Goal: Information Seeking & Learning: Learn about a topic

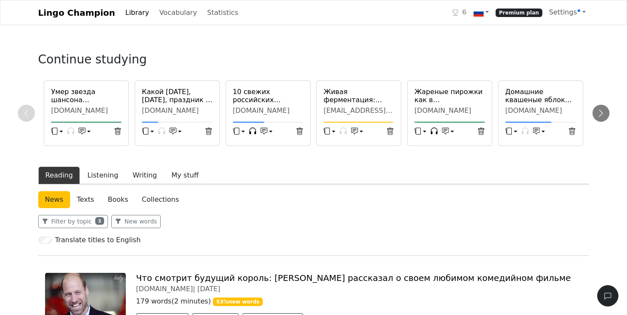
click at [194, 103] on h6 "Какой [DATE], [DATE], праздник -- все об этом дне, какой [DEMOGRAPHIC_DATA] пра…" at bounding box center [177, 96] width 71 height 16
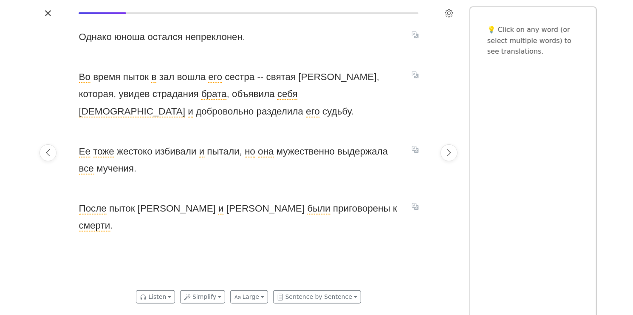
scroll to position [0, 721]
click at [453, 154] on icon "Next page" at bounding box center [449, 152] width 9 height 9
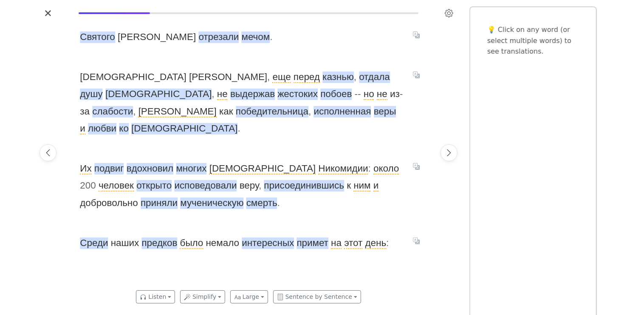
scroll to position [0, 1081]
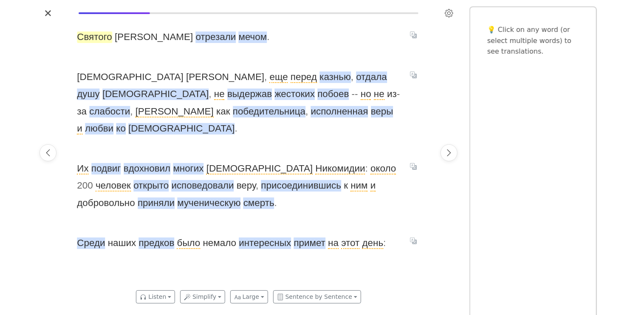
click at [97, 40] on span "Святого" at bounding box center [94, 36] width 35 height 11
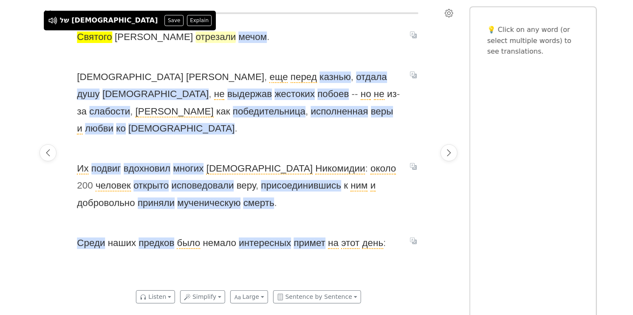
click at [196, 39] on span "отрезали" at bounding box center [216, 36] width 40 height 11
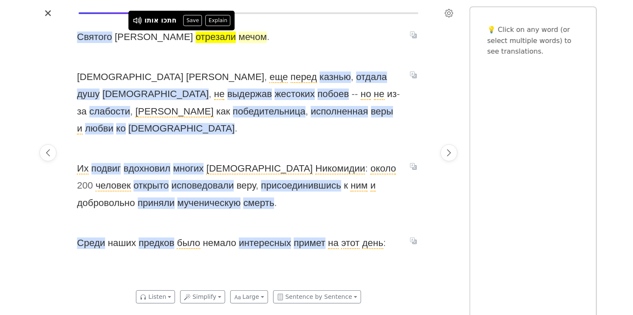
click at [238, 40] on span "мечом" at bounding box center [252, 36] width 28 height 11
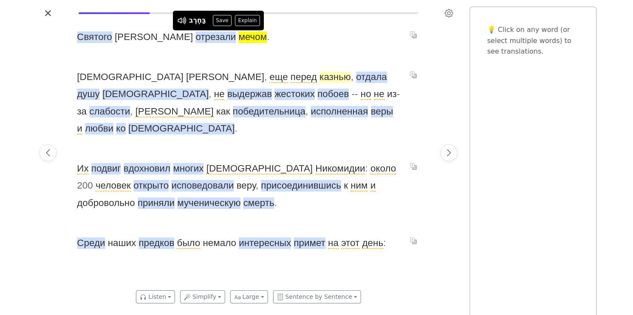
click at [320, 74] on span "казнью" at bounding box center [335, 76] width 31 height 11
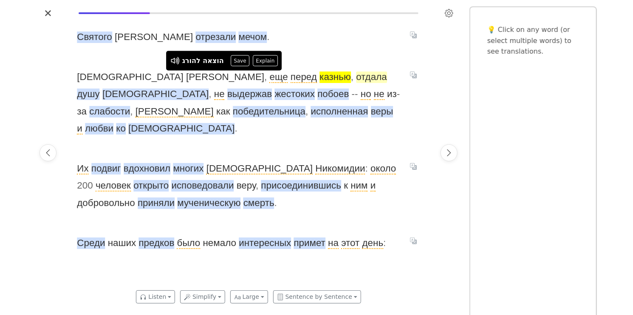
click at [356, 78] on span "отдала" at bounding box center [371, 76] width 31 height 11
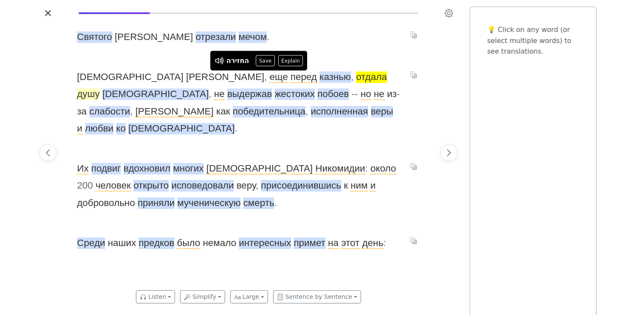
click at [99, 88] on span "душу" at bounding box center [88, 93] width 23 height 11
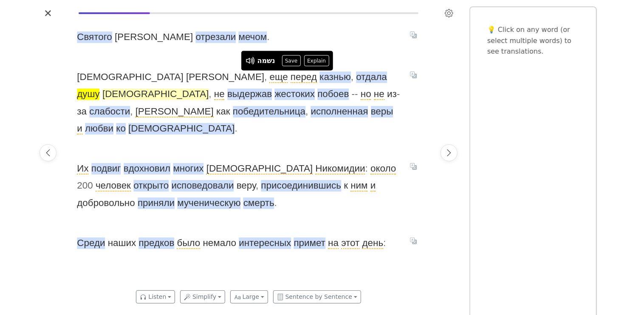
click at [209, 88] on span "[DEMOGRAPHIC_DATA]" at bounding box center [155, 93] width 106 height 11
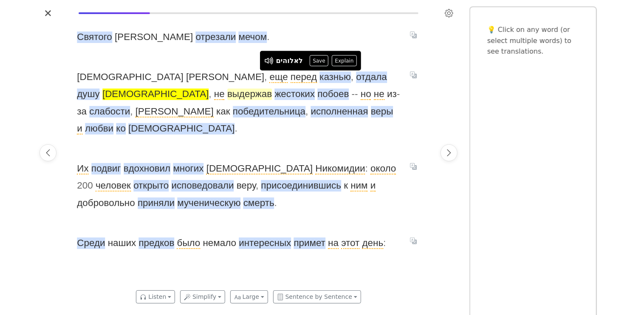
click at [272, 88] on span "выдержав" at bounding box center [249, 93] width 45 height 11
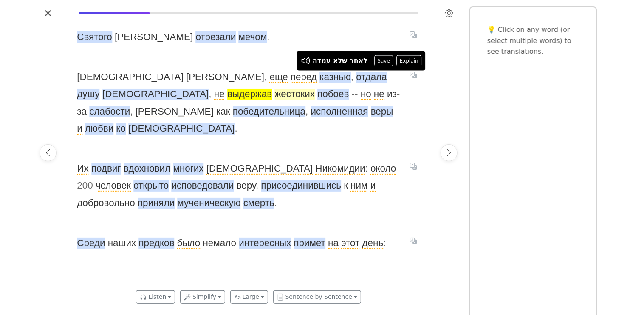
click at [275, 94] on span "жестоких" at bounding box center [295, 93] width 40 height 11
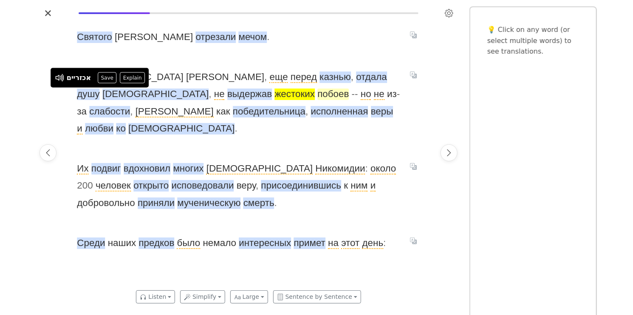
click at [318, 94] on span "побоев" at bounding box center [333, 93] width 31 height 11
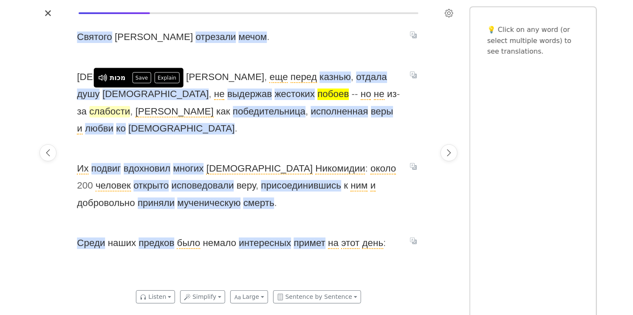
click at [130, 106] on span "слабости" at bounding box center [109, 111] width 41 height 11
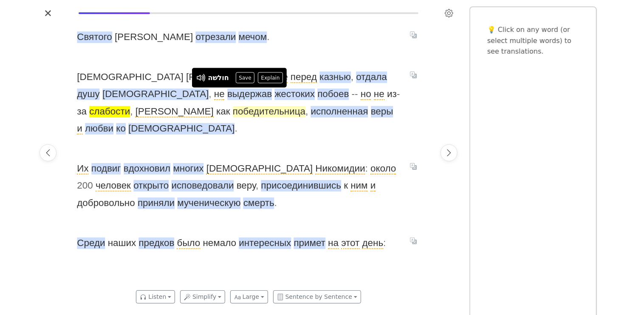
click at [306, 106] on span "победительница" at bounding box center [269, 111] width 73 height 11
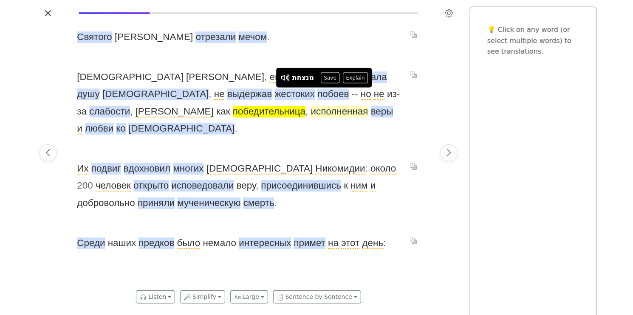
click at [311, 113] on span "исполненная" at bounding box center [339, 111] width 57 height 11
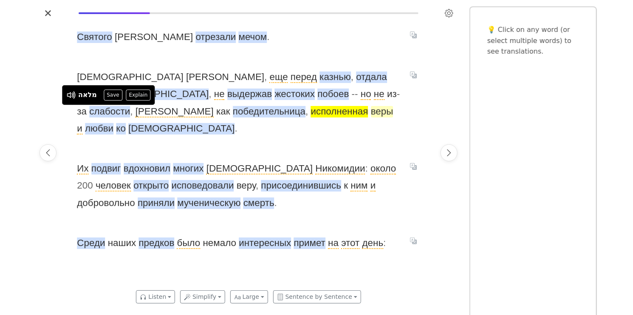
click at [371, 114] on span "веры" at bounding box center [382, 111] width 23 height 11
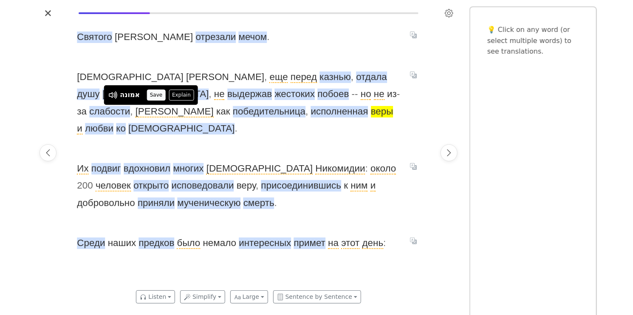
click at [153, 94] on button "Save" at bounding box center [156, 94] width 19 height 11
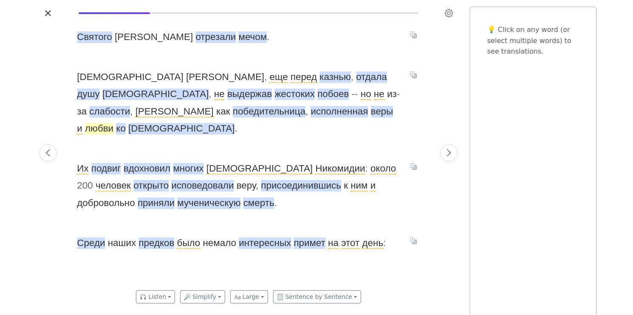
click at [114, 123] on span "любви" at bounding box center [99, 128] width 28 height 11
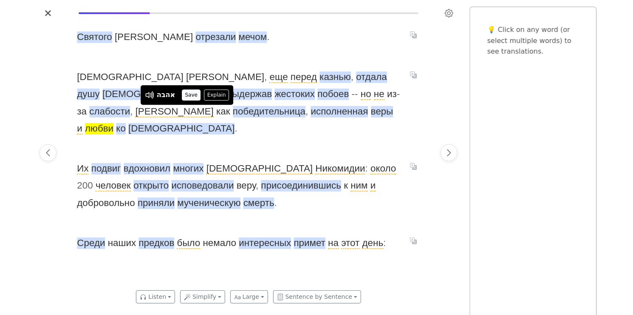
click at [191, 94] on button "Save" at bounding box center [191, 94] width 19 height 11
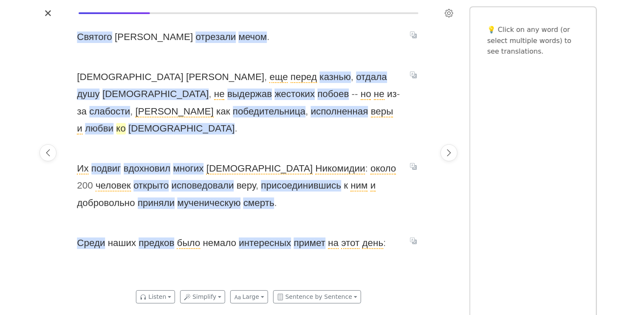
click at [126, 123] on span "ко" at bounding box center [121, 128] width 10 height 11
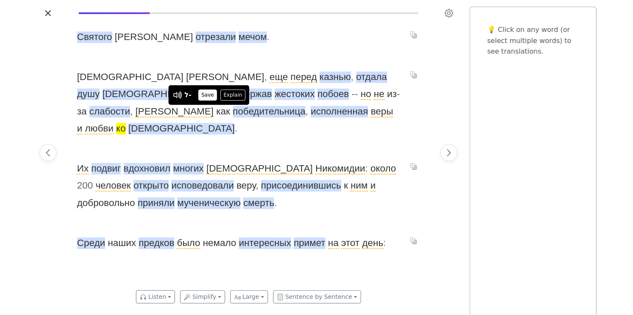
click at [210, 97] on button "Save" at bounding box center [208, 94] width 19 height 11
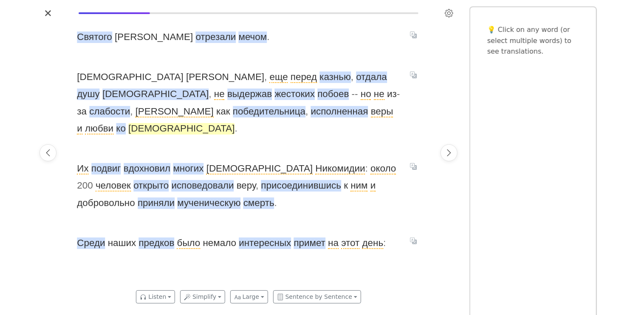
click at [232, 123] on span "[DEMOGRAPHIC_DATA]" at bounding box center [181, 128] width 106 height 11
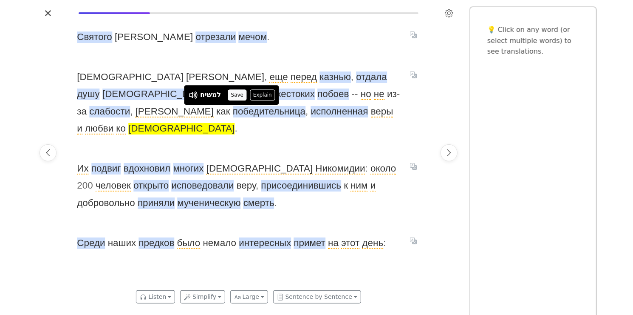
click at [240, 96] on button "Save" at bounding box center [237, 94] width 19 height 11
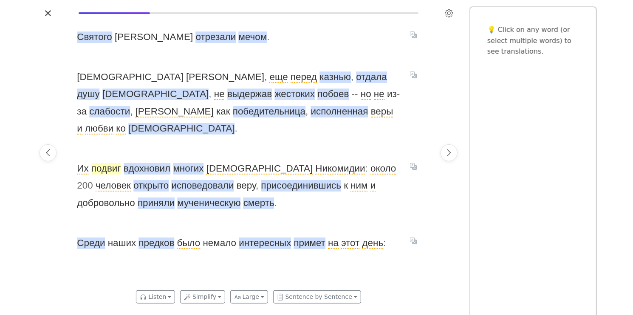
click at [116, 163] on span "подвиг" at bounding box center [106, 168] width 30 height 11
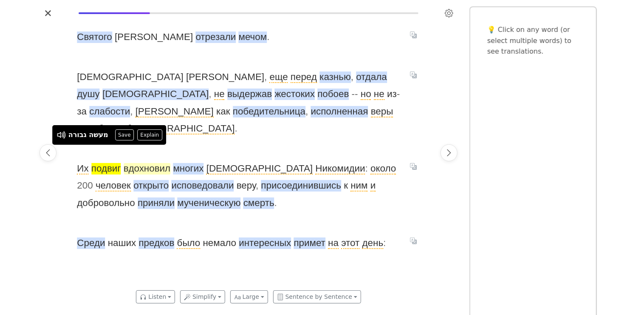
click at [150, 163] on span "вдохновил" at bounding box center [147, 168] width 47 height 11
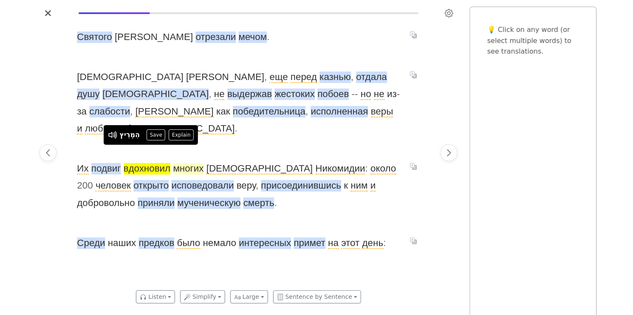
click at [199, 163] on span "многих" at bounding box center [188, 168] width 31 height 11
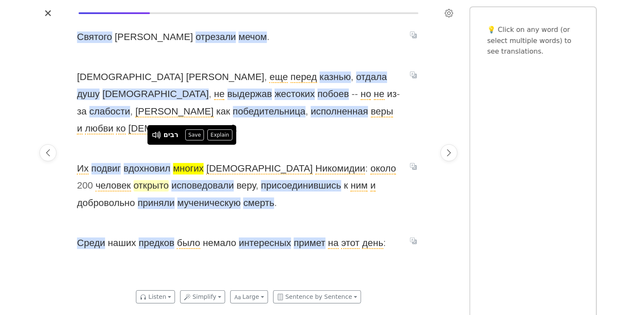
click at [133, 180] on span "открыто" at bounding box center [150, 185] width 35 height 11
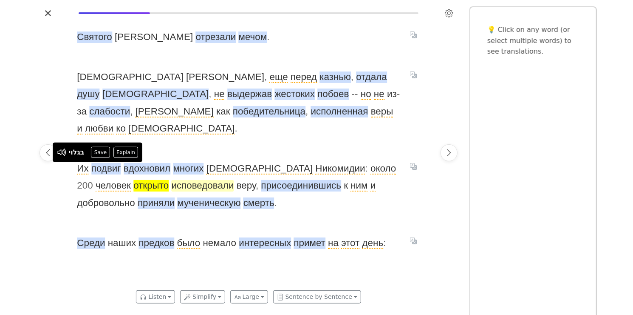
click at [171, 180] on span "исповедовали" at bounding box center [202, 185] width 62 height 11
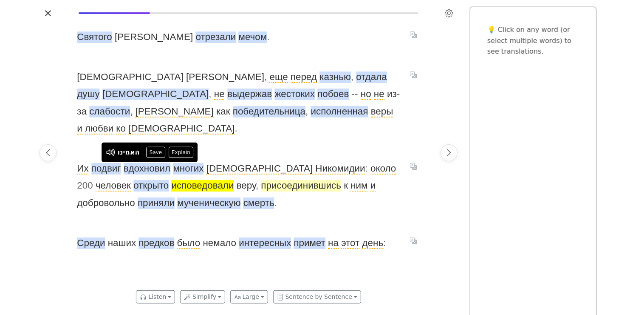
click at [261, 180] on span "присоединившись" at bounding box center [301, 185] width 80 height 11
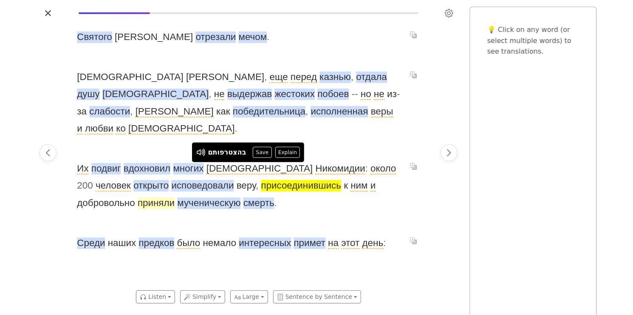
click at [138, 197] on span "приняли" at bounding box center [156, 202] width 37 height 11
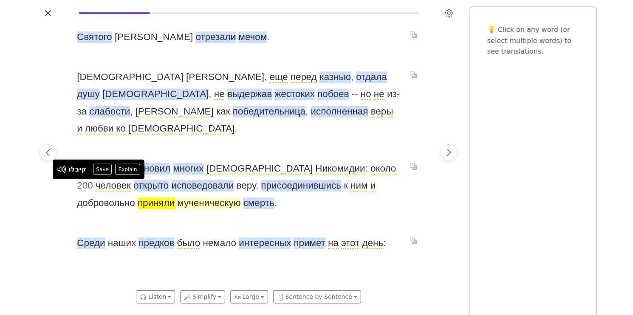
click at [177, 197] on span "мученическую" at bounding box center [208, 202] width 63 height 11
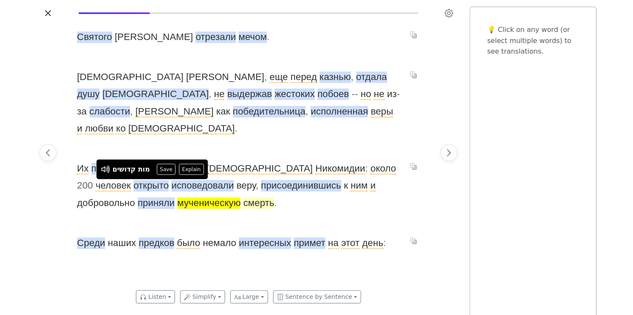
click at [243, 197] on span "смерть" at bounding box center [258, 202] width 31 height 11
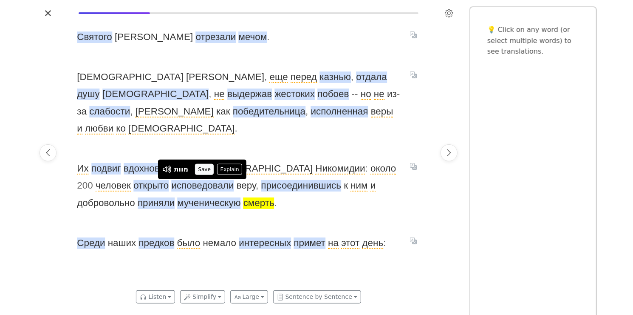
click at [208, 169] on button "Save" at bounding box center [204, 169] width 19 height 11
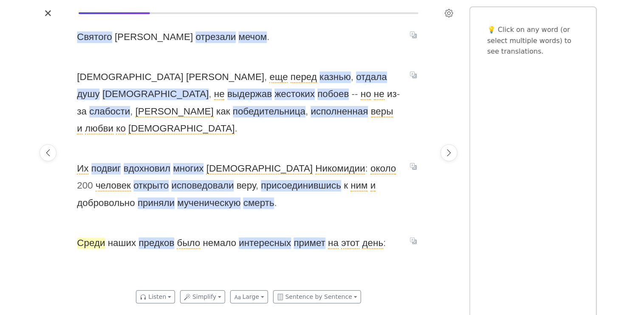
click at [91, 237] on span "Среди" at bounding box center [91, 242] width 28 height 11
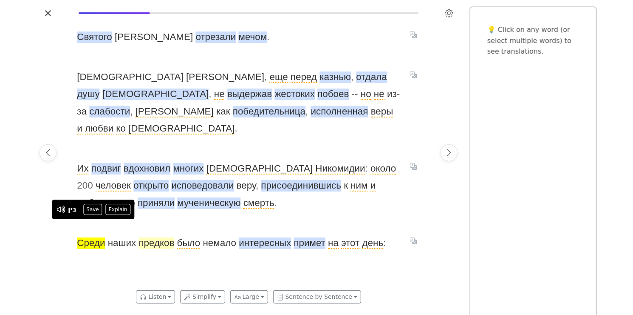
click at [157, 237] on span "предков" at bounding box center [157, 242] width 36 height 11
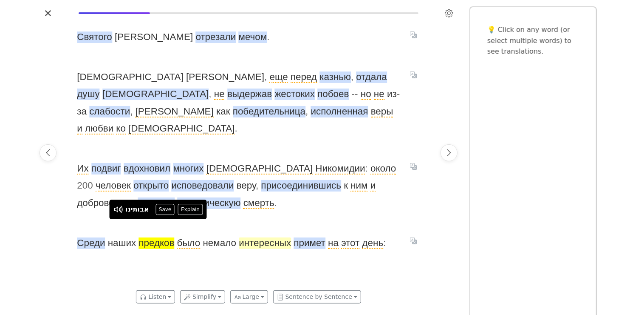
click at [267, 237] on span "интересных" at bounding box center [265, 242] width 52 height 11
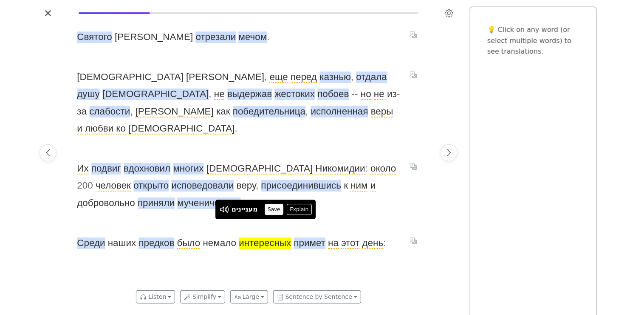
click at [274, 211] on button "Save" at bounding box center [274, 209] width 19 height 11
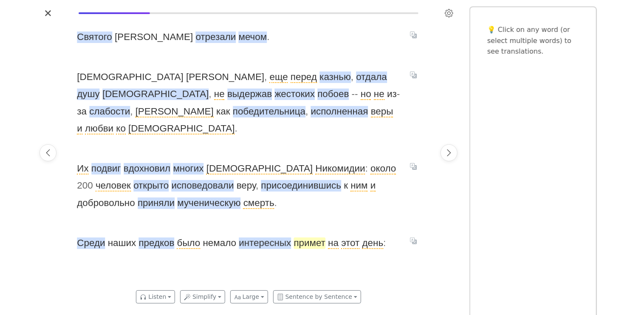
click at [312, 237] on span "примет" at bounding box center [309, 242] width 31 height 11
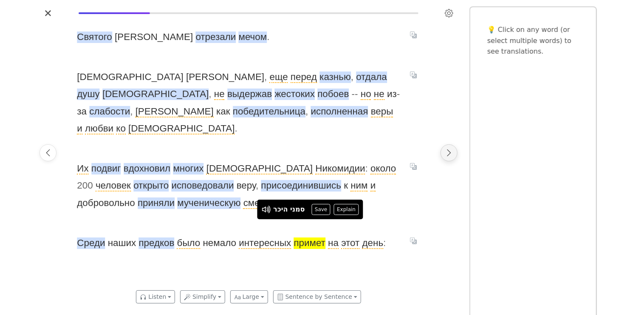
click at [451, 153] on icon "Next page" at bounding box center [450, 152] width 4 height 7
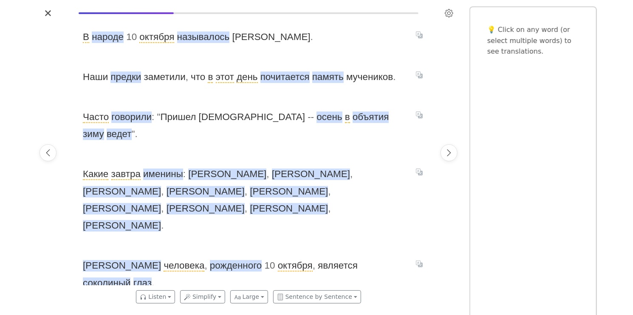
scroll to position [0, 1442]
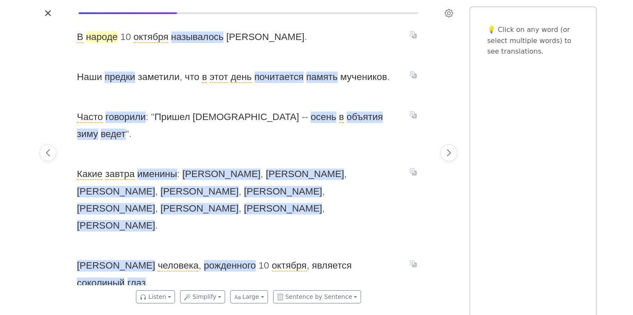
click at [98, 36] on span "народе" at bounding box center [102, 36] width 32 height 11
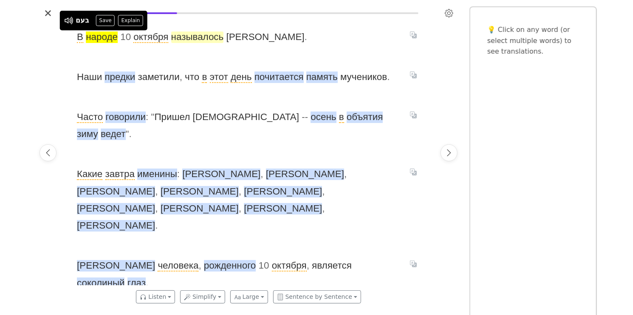
click at [208, 36] on span "называлось" at bounding box center [197, 36] width 53 height 11
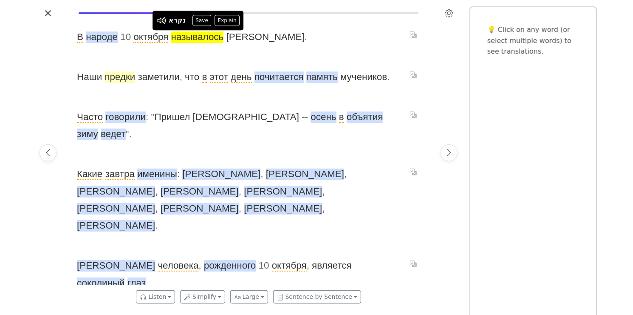
click at [128, 81] on span "предки" at bounding box center [120, 76] width 31 height 11
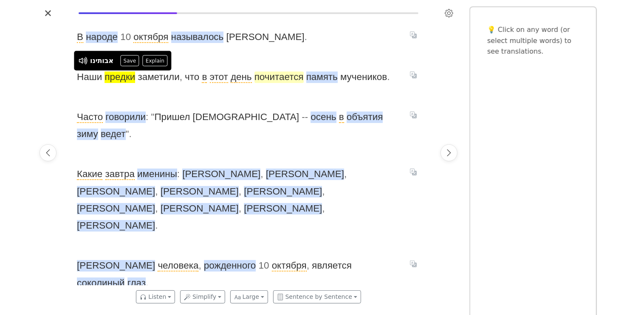
click at [281, 82] on span "почитается" at bounding box center [279, 76] width 49 height 11
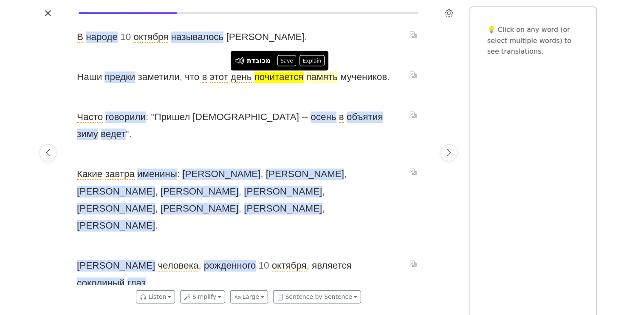
click at [323, 73] on span "память" at bounding box center [322, 76] width 31 height 11
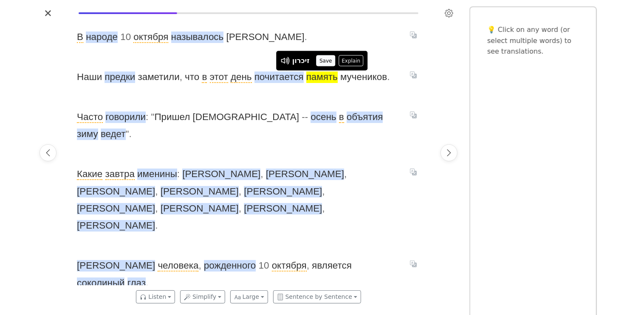
click at [327, 61] on button "Save" at bounding box center [326, 60] width 19 height 11
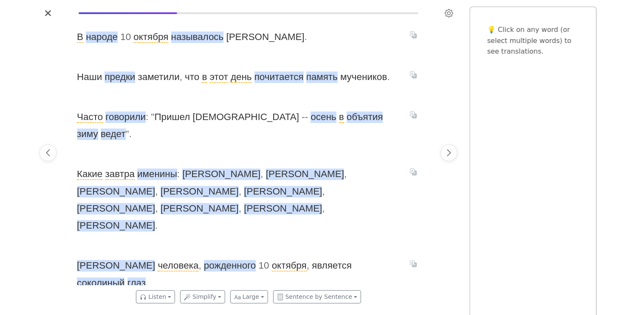
click at [134, 124] on span "Часто говорили : " Пришел [PERSON_NAME] - - осень в объятия зиму ведет " ." at bounding box center [238, 125] width 323 height 34
click at [135, 116] on span "говорили" at bounding box center [125, 116] width 40 height 11
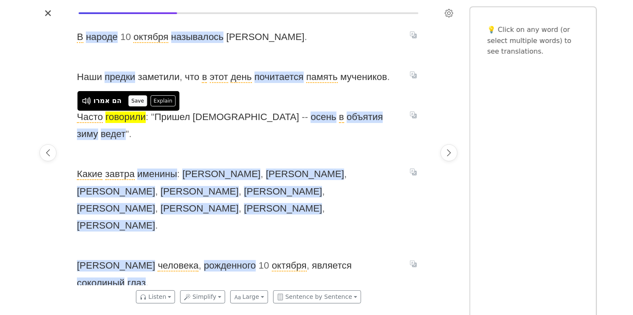
click at [135, 104] on button "Save" at bounding box center [137, 100] width 19 height 11
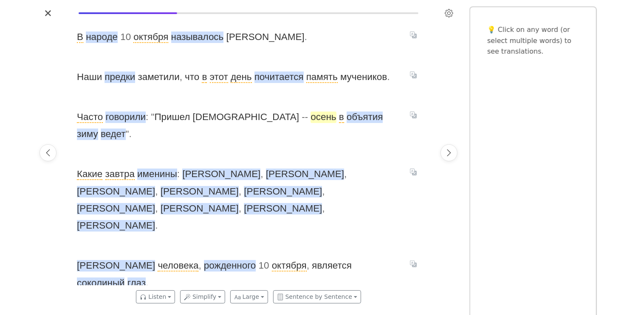
click at [311, 119] on span "осень" at bounding box center [324, 116] width 26 height 11
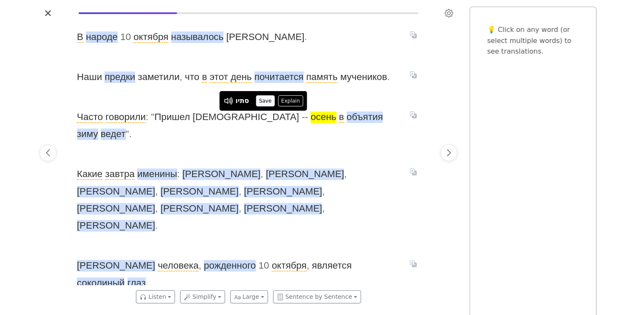
click at [267, 100] on button "Save" at bounding box center [265, 100] width 19 height 11
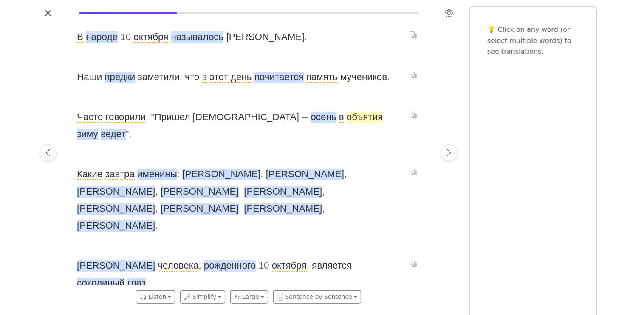
click at [347, 122] on span "объятия" at bounding box center [365, 116] width 37 height 11
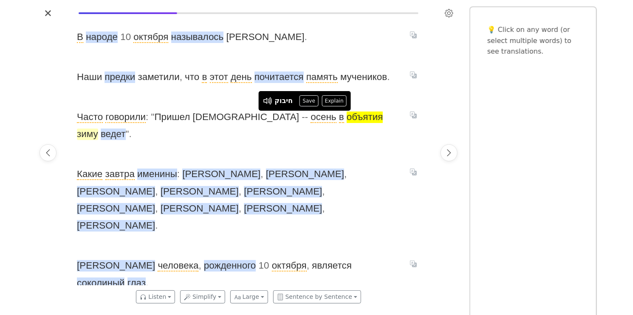
click at [98, 128] on span "зиму" at bounding box center [87, 133] width 21 height 11
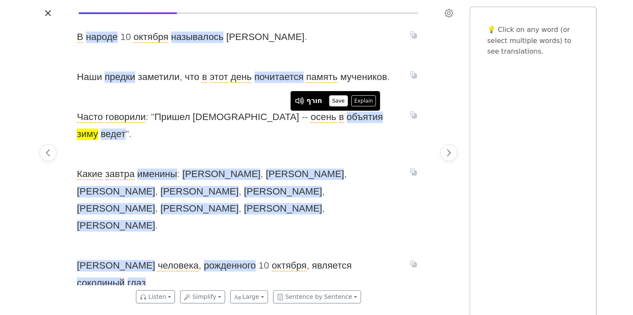
click at [343, 100] on button "Save" at bounding box center [338, 100] width 19 height 11
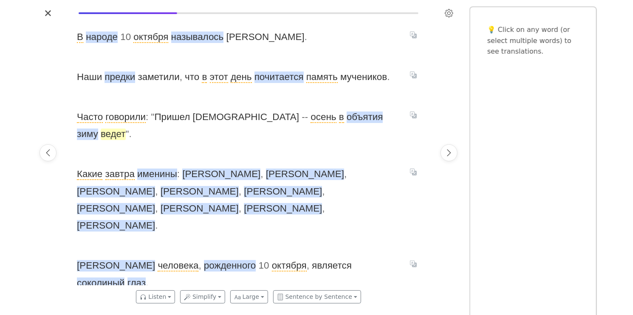
click at [126, 128] on span "ведет" at bounding box center [113, 133] width 25 height 11
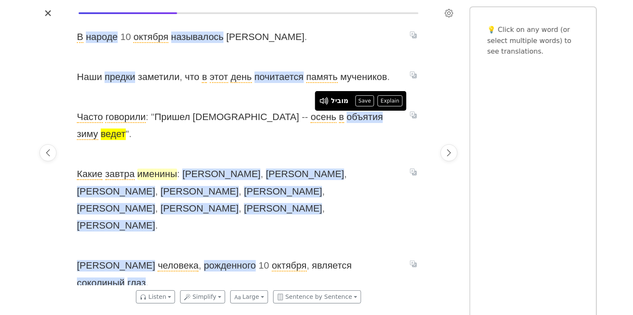
click at [169, 168] on span "именины" at bounding box center [157, 173] width 40 height 11
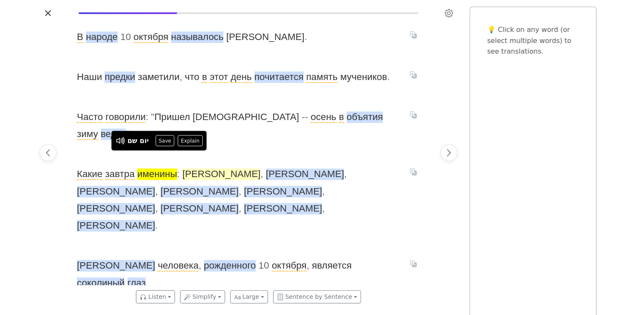
click at [199, 168] on span "[PERSON_NAME]" at bounding box center [221, 173] width 78 height 11
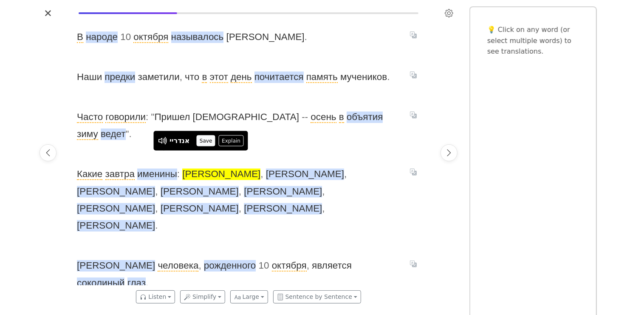
click at [203, 142] on button "Save" at bounding box center [206, 140] width 19 height 11
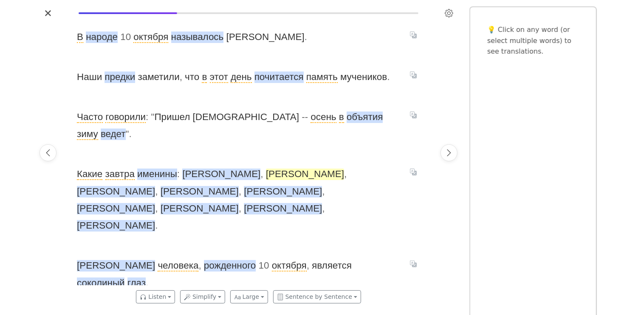
click at [266, 168] on span "[PERSON_NAME]" at bounding box center [305, 173] width 78 height 11
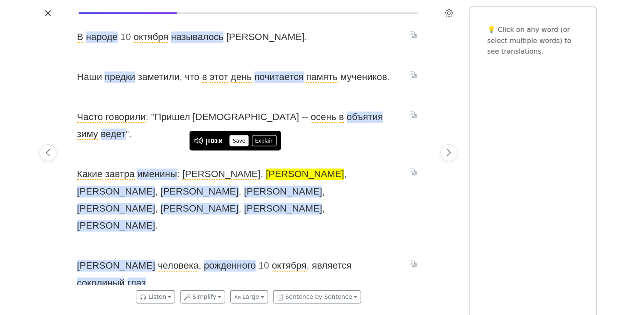
click at [236, 141] on button "Save" at bounding box center [239, 140] width 19 height 11
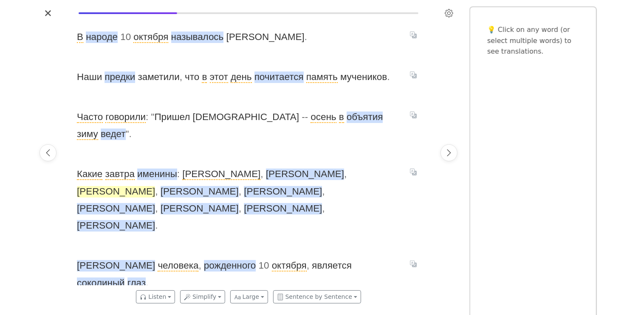
click at [155, 186] on span "[PERSON_NAME]" at bounding box center [116, 191] width 78 height 11
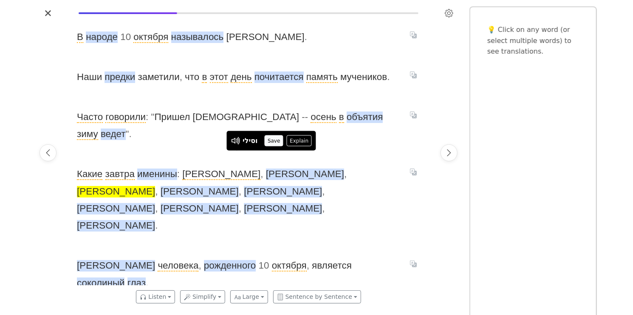
click at [278, 141] on button "Save" at bounding box center [274, 140] width 19 height 11
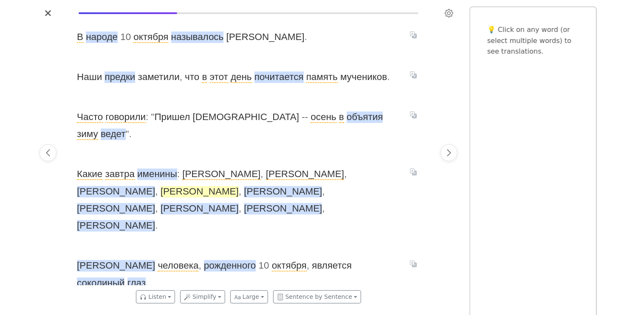
click at [239, 186] on span "[PERSON_NAME]" at bounding box center [200, 191] width 78 height 11
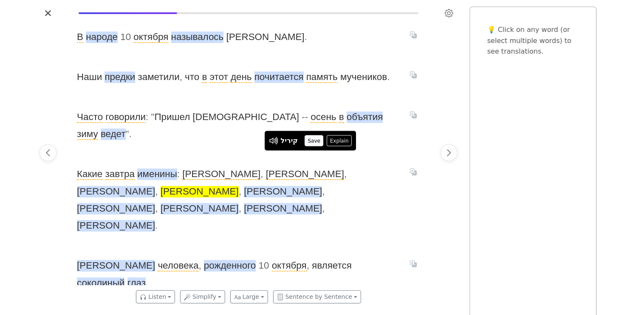
click at [314, 139] on button "Save" at bounding box center [314, 140] width 19 height 11
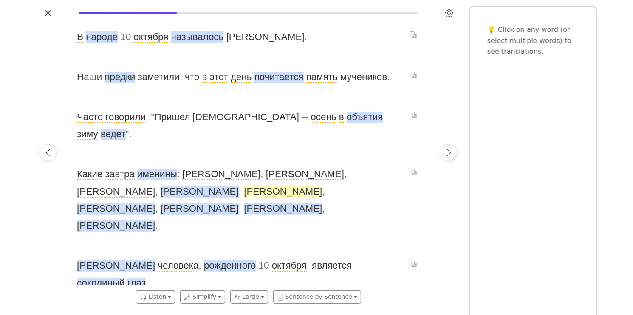
click at [343, 165] on span "Какие [DATE] именины : [PERSON_NAME] , [PERSON_NAME] , [PERSON_NAME] , [PERSON_…" at bounding box center [238, 199] width 323 height 68
click at [322, 186] on span "[PERSON_NAME]" at bounding box center [283, 191] width 78 height 11
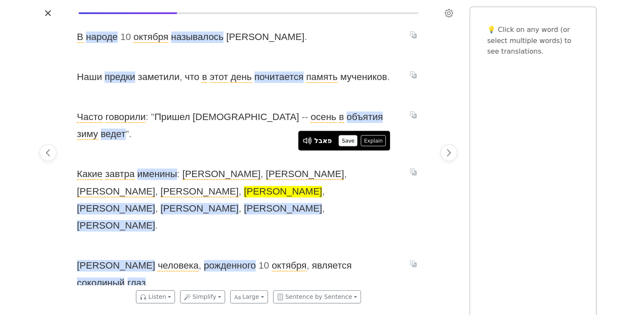
click at [355, 141] on button "Save" at bounding box center [348, 140] width 19 height 11
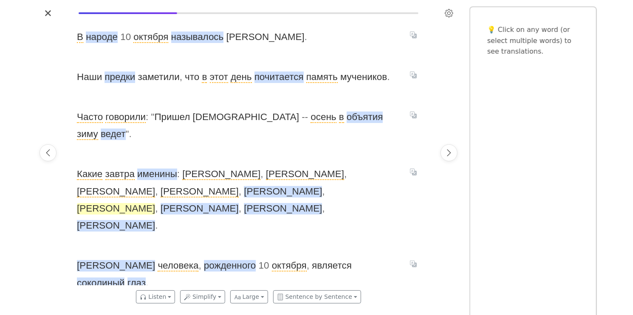
click at [155, 203] on span "[PERSON_NAME]" at bounding box center [116, 208] width 78 height 11
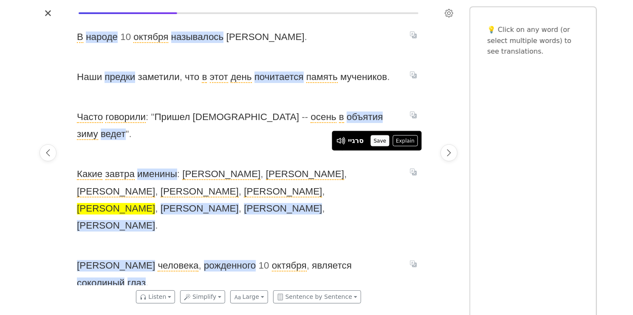
click at [386, 140] on button "Save" at bounding box center [380, 140] width 19 height 11
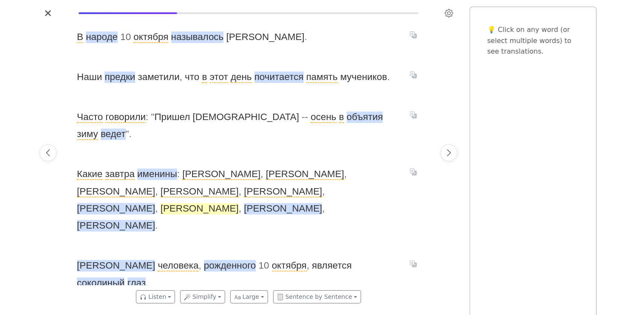
click at [161, 203] on span "[PERSON_NAME]" at bounding box center [200, 208] width 78 height 11
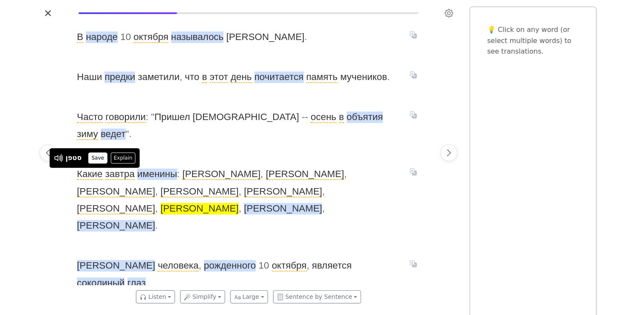
click at [94, 158] on button "Save" at bounding box center [97, 157] width 19 height 11
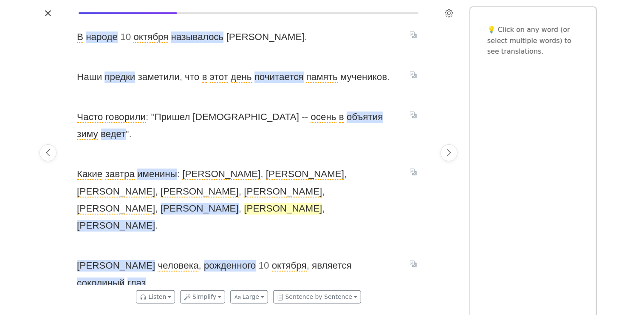
click at [244, 203] on span "[PERSON_NAME]" at bounding box center [283, 208] width 78 height 11
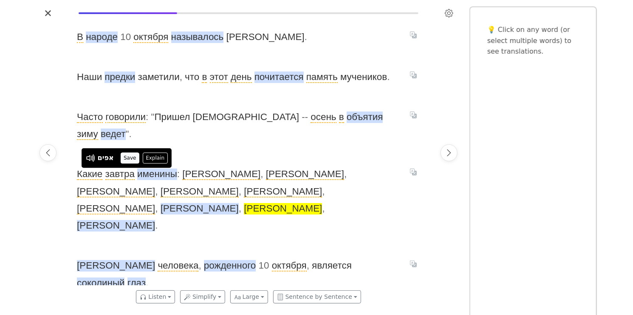
click at [123, 160] on button "Save" at bounding box center [130, 157] width 19 height 11
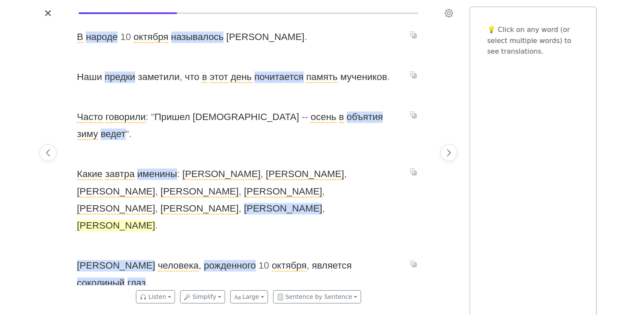
click at [149, 220] on span "[PERSON_NAME]" at bounding box center [116, 225] width 78 height 11
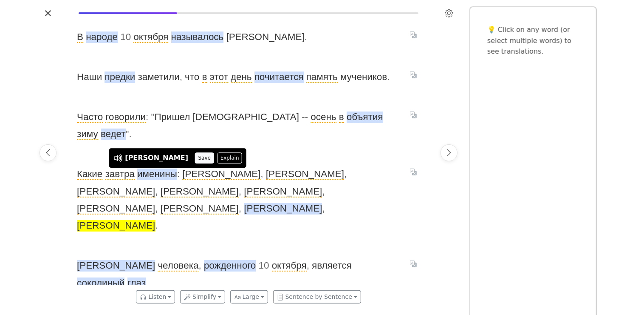
click at [195, 155] on button "Save" at bounding box center [204, 157] width 19 height 11
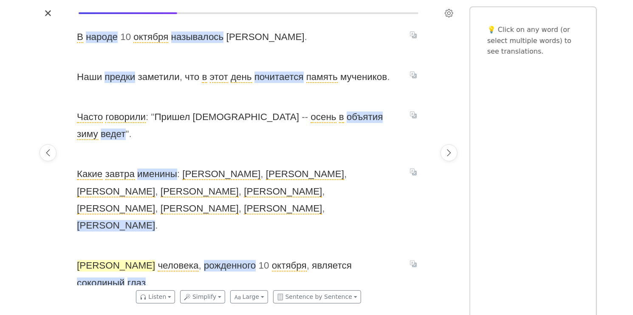
click at [115, 260] on span "[PERSON_NAME]" at bounding box center [116, 265] width 78 height 11
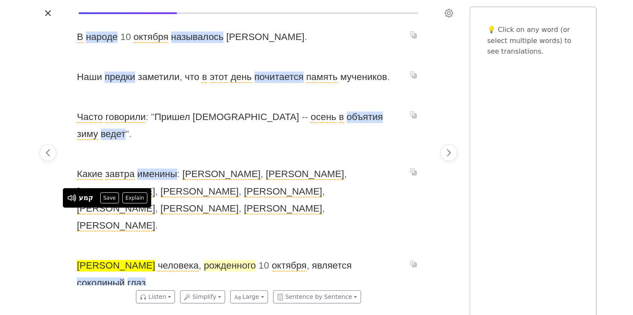
click at [204, 260] on span "рожденного" at bounding box center [230, 265] width 52 height 11
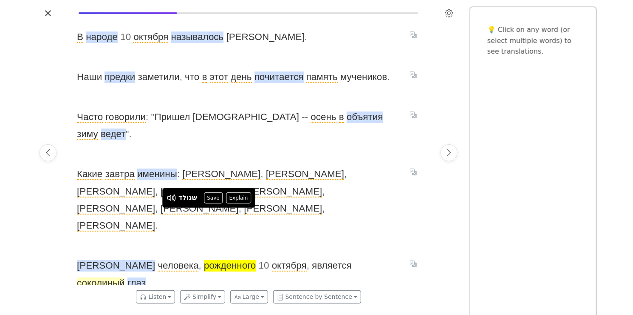
click at [125, 277] on span "соколиный" at bounding box center [101, 282] width 48 height 11
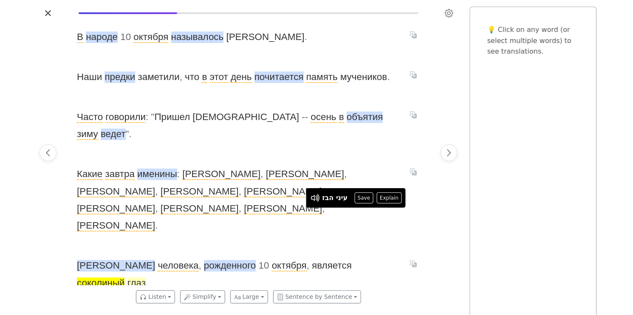
click at [146, 277] on span "глаз" at bounding box center [137, 282] width 18 height 11
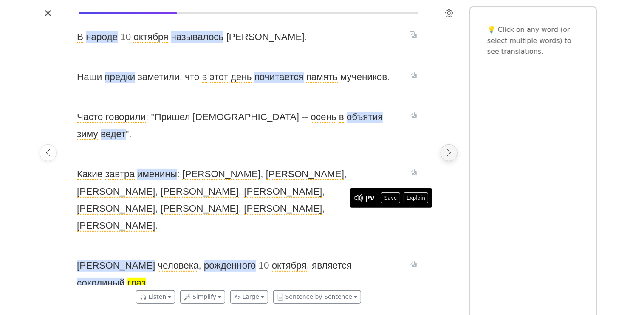
click at [451, 153] on icon "Next page" at bounding box center [449, 152] width 9 height 9
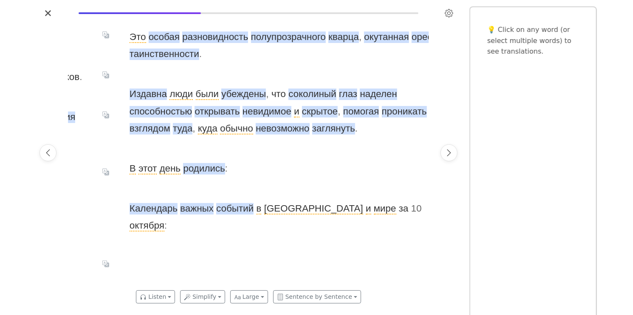
scroll to position [0, 1802]
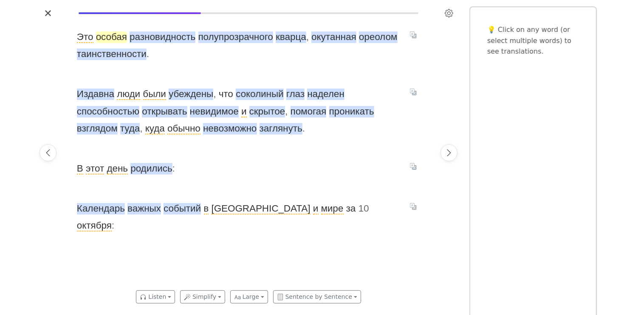
click at [110, 35] on span "особая" at bounding box center [111, 36] width 31 height 11
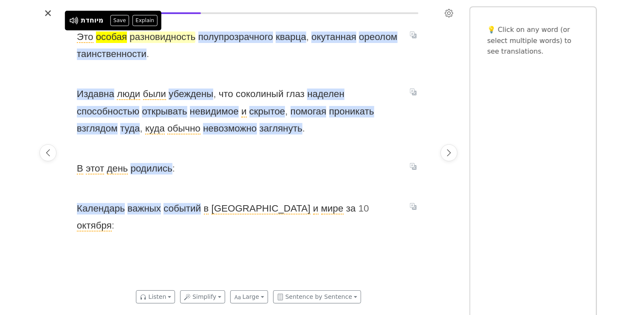
click at [162, 40] on span "разновидность" at bounding box center [163, 36] width 66 height 11
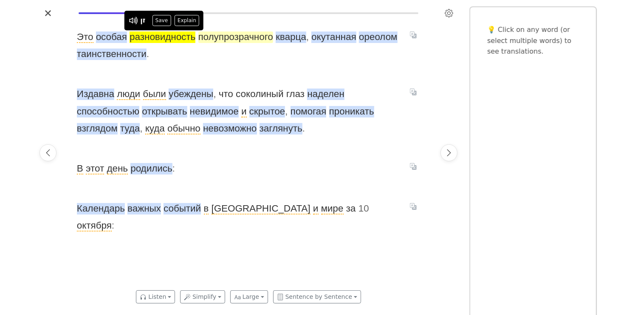
click at [251, 39] on span "полупрозрачного" at bounding box center [236, 36] width 75 height 11
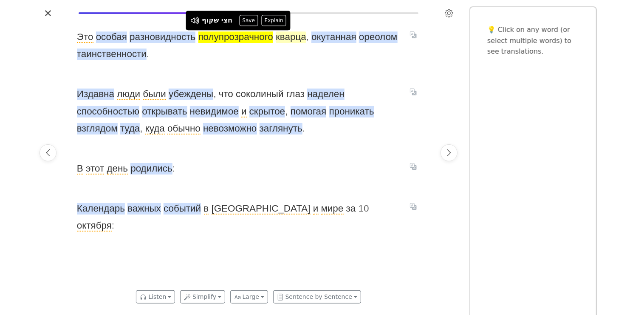
click at [305, 37] on span "кварца" at bounding box center [291, 36] width 31 height 11
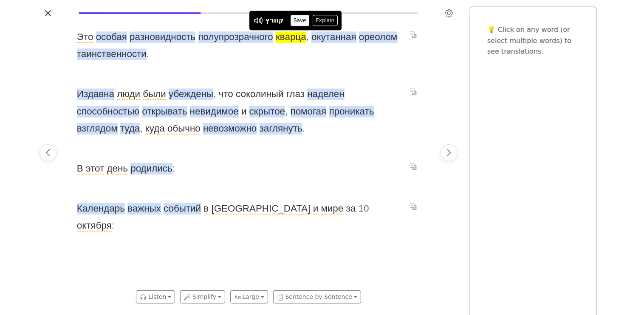
click at [294, 16] on button "Save" at bounding box center [300, 20] width 19 height 11
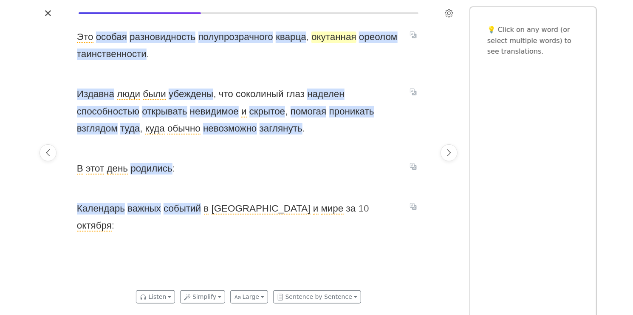
click at [353, 39] on span "окутанная" at bounding box center [334, 36] width 45 height 11
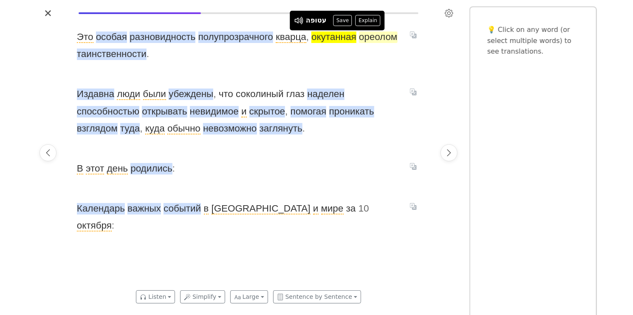
click at [382, 37] on span "ореолом" at bounding box center [378, 36] width 38 height 11
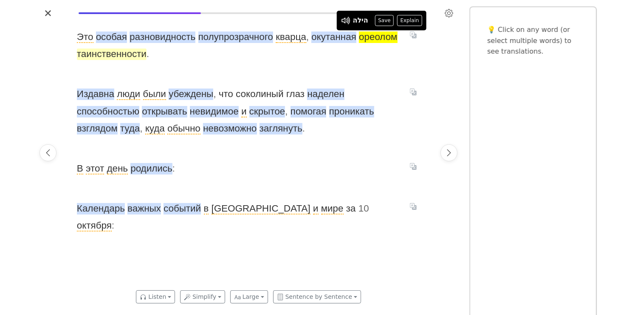
click at [124, 59] on span "таинственности" at bounding box center [112, 53] width 70 height 11
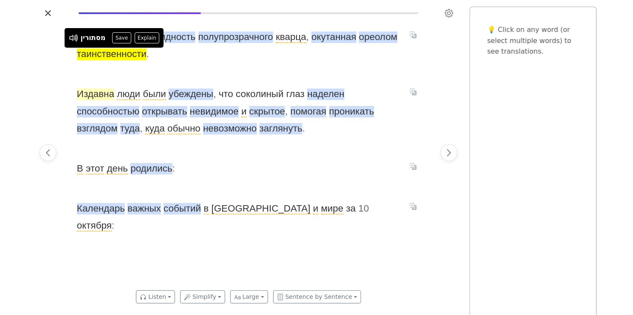
click at [104, 92] on span "Издавна" at bounding box center [95, 93] width 37 height 11
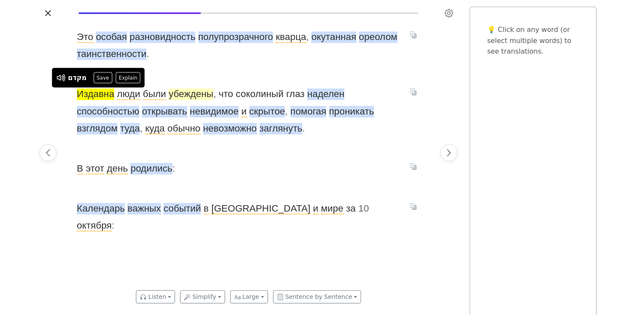
click at [188, 95] on span "убеждены" at bounding box center [191, 93] width 45 height 11
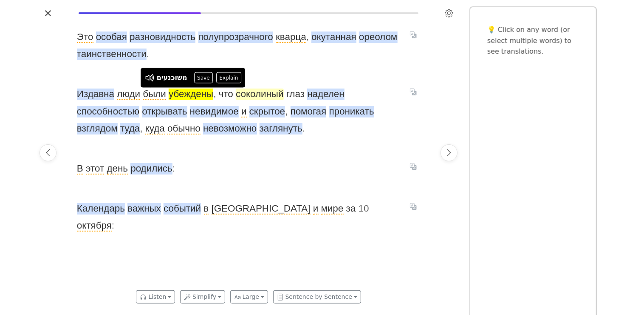
click at [273, 94] on span "соколиный" at bounding box center [260, 93] width 48 height 11
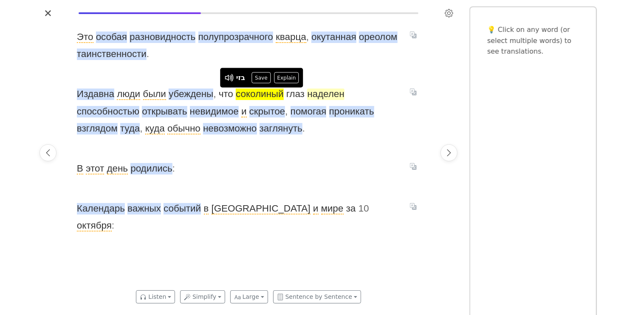
click at [324, 96] on span "наделен" at bounding box center [325, 93] width 37 height 11
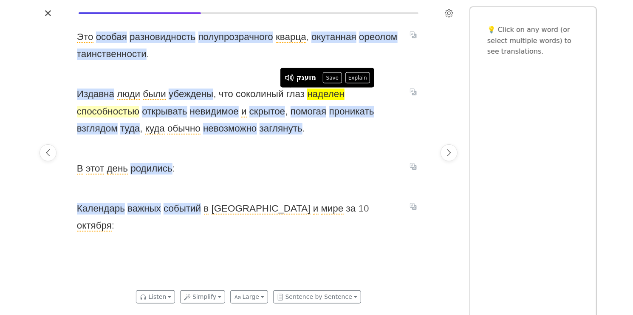
click at [116, 114] on span "способностью" at bounding box center [108, 111] width 62 height 11
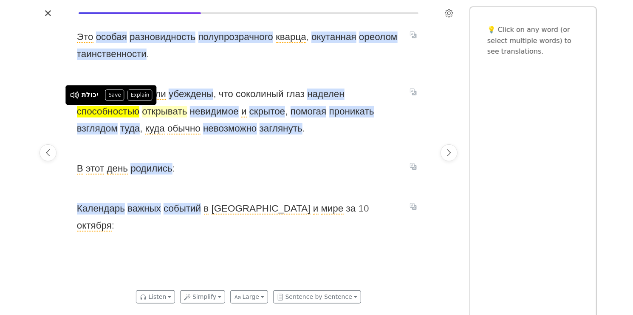
click at [166, 111] on span "открывать" at bounding box center [164, 111] width 45 height 11
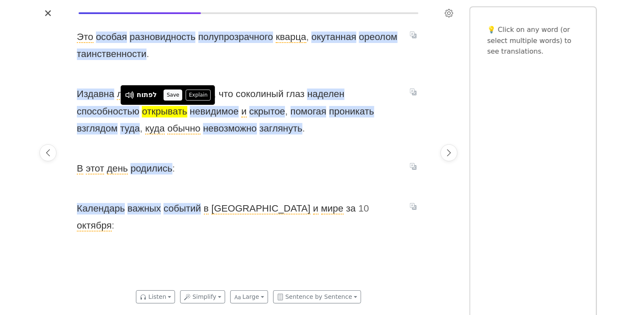
click at [176, 96] on button "Save" at bounding box center [173, 94] width 19 height 11
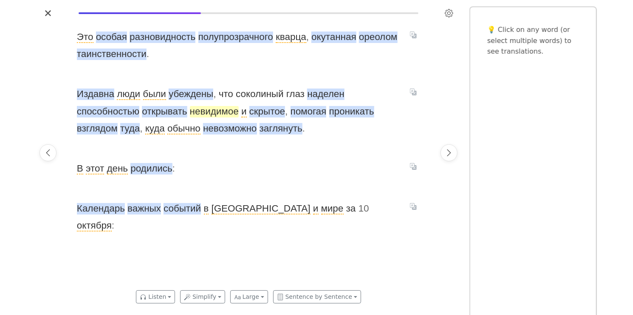
click at [215, 110] on span "невидимое" at bounding box center [214, 111] width 49 height 11
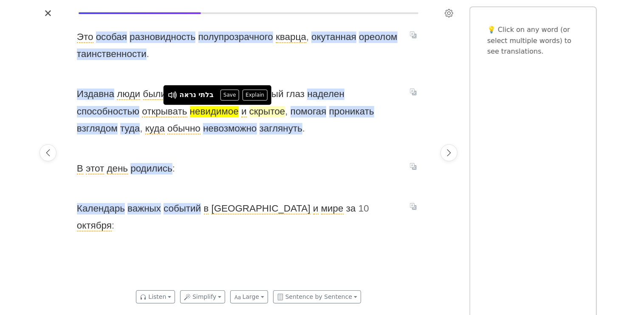
click at [280, 111] on span "скрытое" at bounding box center [268, 111] width 36 height 11
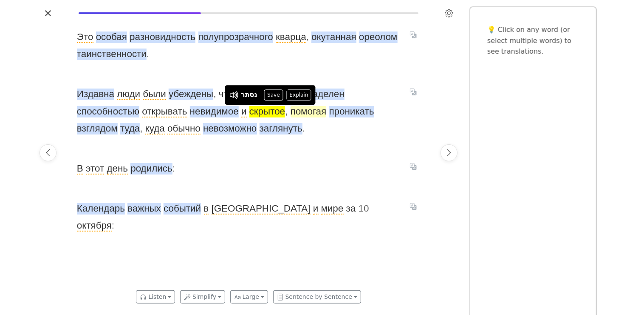
click at [321, 114] on span "помогая" at bounding box center [309, 111] width 36 height 11
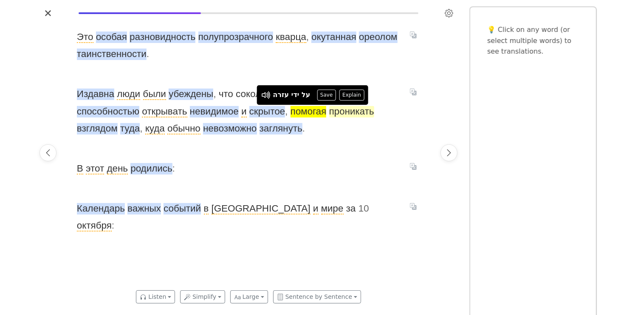
click at [354, 114] on span "проникать" at bounding box center [351, 111] width 45 height 11
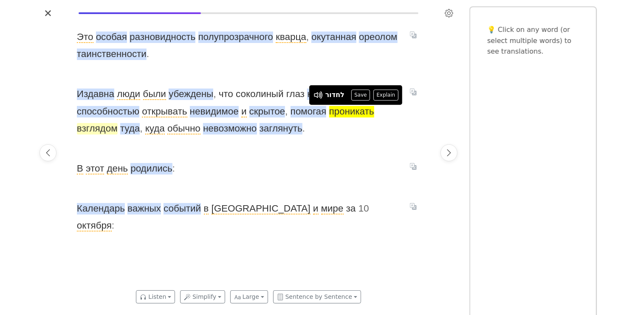
click at [98, 127] on span "взглядом" at bounding box center [97, 128] width 41 height 11
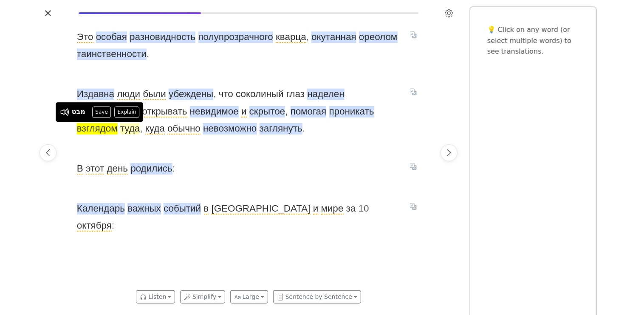
click at [129, 128] on span "туда" at bounding box center [130, 128] width 20 height 11
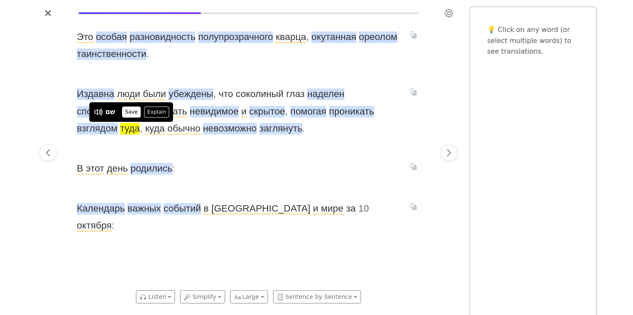
click at [131, 110] on button "Save" at bounding box center [131, 111] width 19 height 11
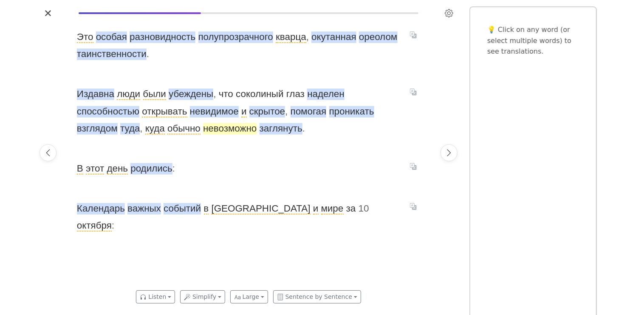
click at [225, 131] on span "невозможно" at bounding box center [230, 128] width 54 height 11
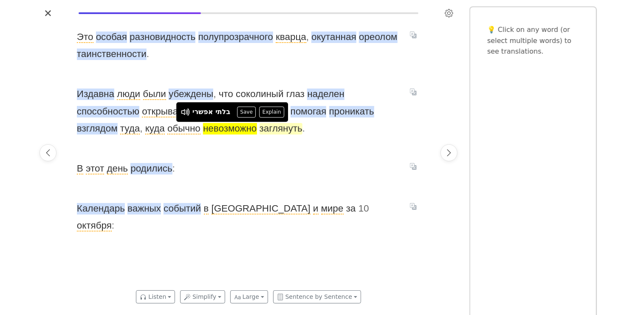
click at [287, 129] on span "заглянуть" at bounding box center [281, 128] width 43 height 11
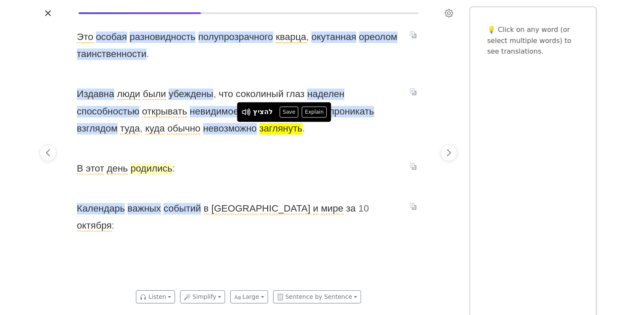
click at [159, 172] on span "родились" at bounding box center [152, 168] width 42 height 11
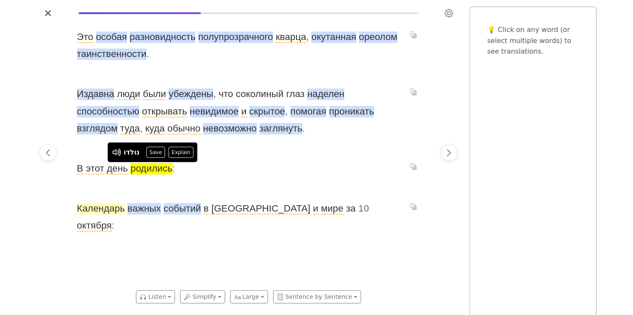
click at [110, 209] on span "Календарь" at bounding box center [101, 208] width 48 height 11
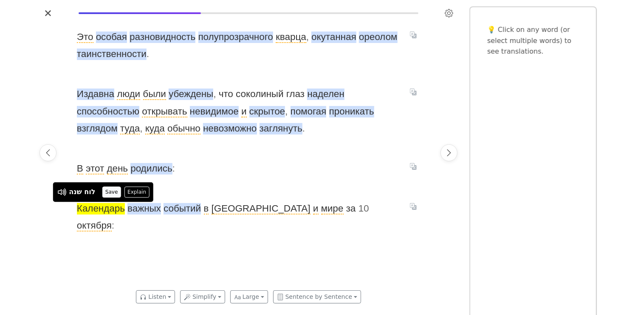
click at [108, 192] on button "Save" at bounding box center [111, 191] width 19 height 11
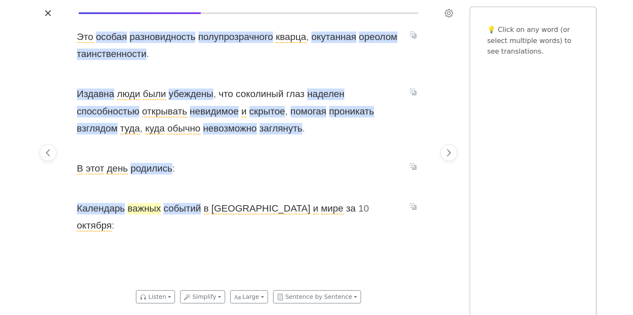
click at [139, 210] on span "важных" at bounding box center [145, 208] width 34 height 11
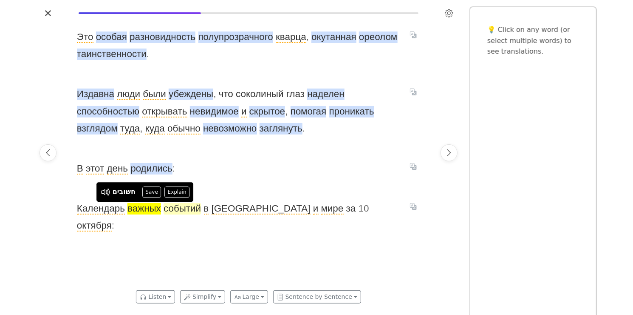
click at [186, 213] on span "событий" at bounding box center [182, 208] width 37 height 11
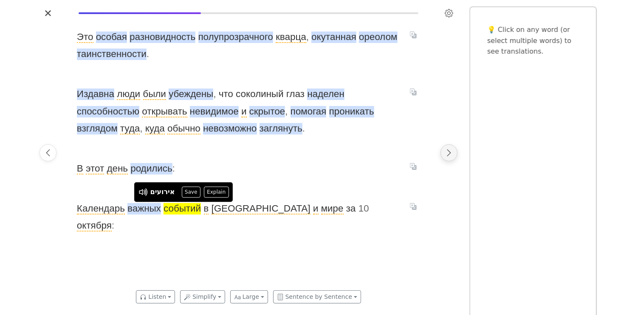
click at [445, 156] on icon "Next page" at bounding box center [449, 152] width 9 height 9
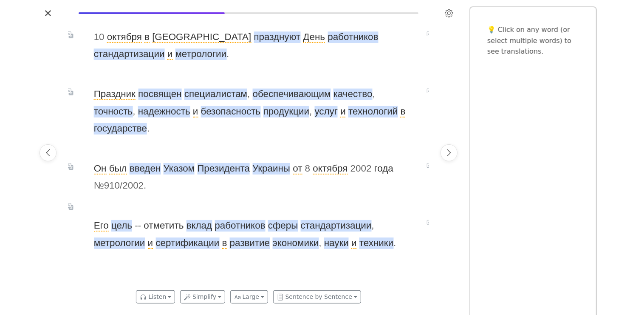
scroll to position [0, 2163]
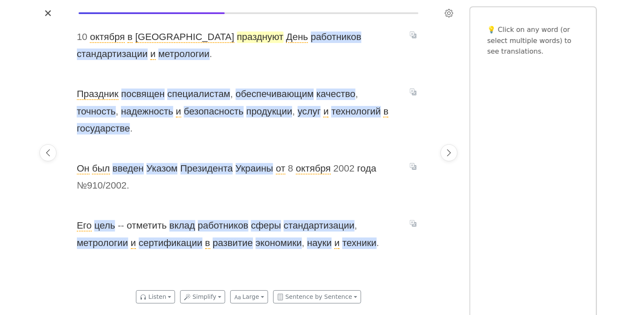
click at [237, 34] on span "празднуют" at bounding box center [260, 36] width 47 height 11
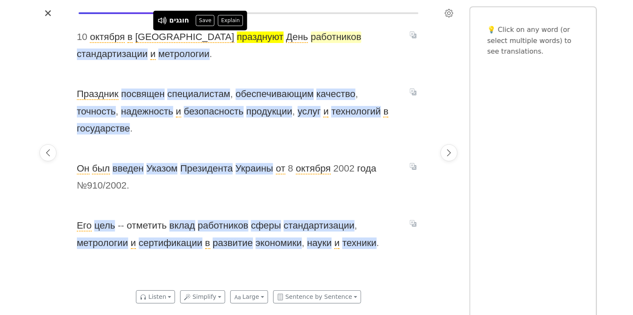
click at [311, 40] on span "работников" at bounding box center [336, 36] width 51 height 11
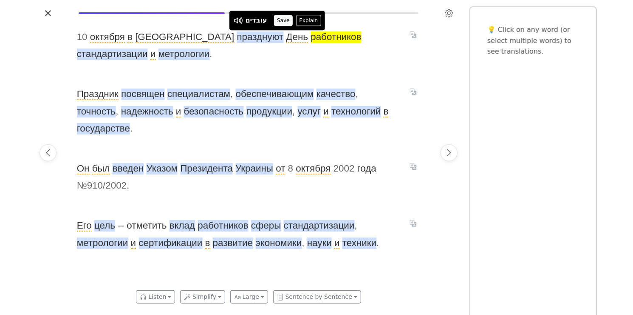
click at [281, 19] on button "Save" at bounding box center [283, 20] width 19 height 11
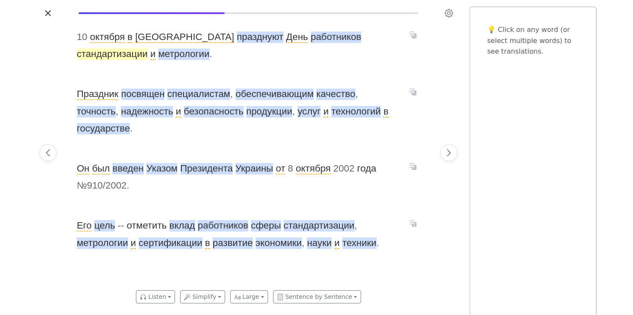
click at [148, 48] on span "стандартизации" at bounding box center [112, 53] width 71 height 11
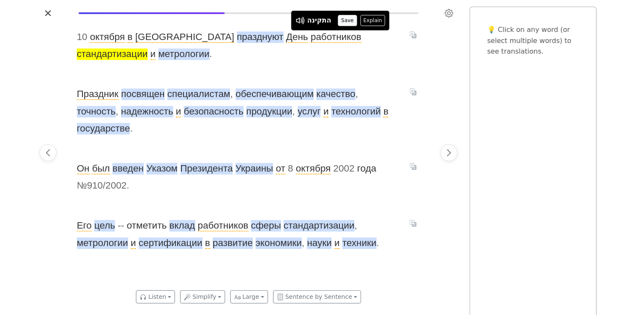
click at [347, 19] on button "Save" at bounding box center [347, 20] width 19 height 11
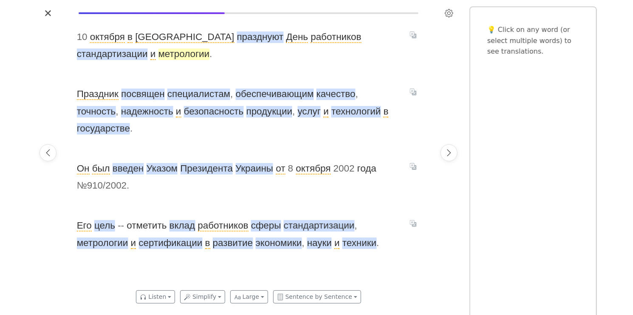
click at [159, 56] on span "метрологии" at bounding box center [184, 53] width 51 height 11
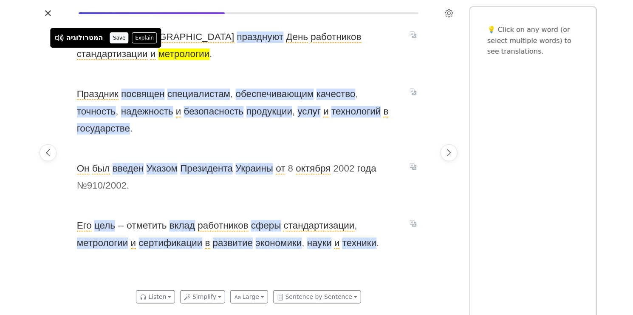
click at [113, 37] on button "Save" at bounding box center [119, 37] width 19 height 11
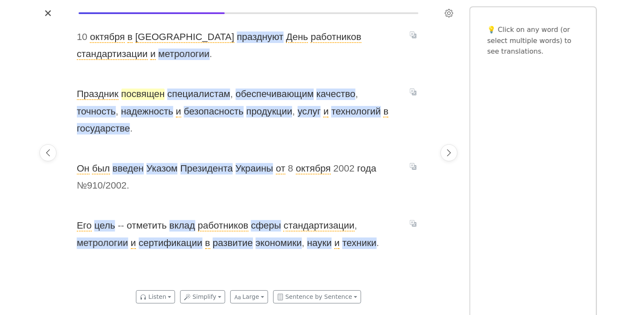
click at [145, 95] on span "посвящен" at bounding box center [144, 93] width 44 height 11
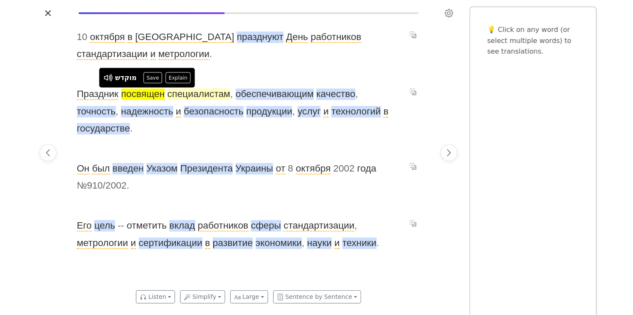
click at [212, 95] on span "специалистам" at bounding box center [198, 93] width 63 height 11
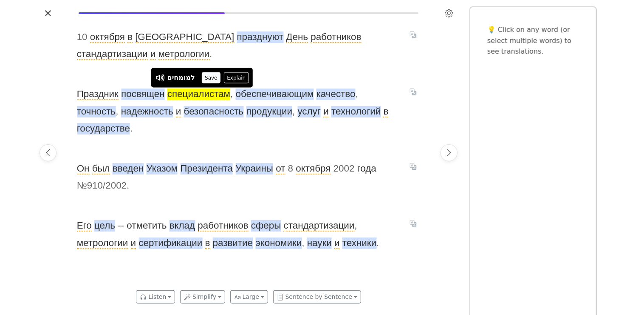
click at [212, 80] on button "Save" at bounding box center [211, 77] width 19 height 11
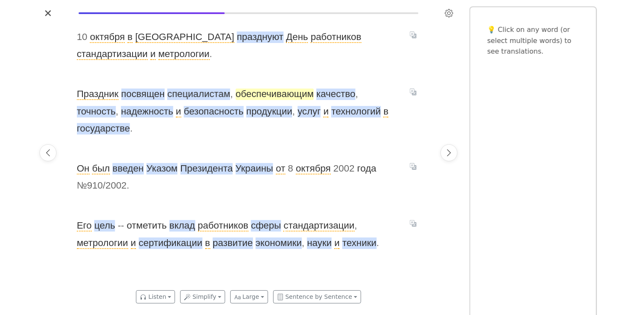
click at [269, 94] on span "обеспечивающим" at bounding box center [275, 93] width 78 height 11
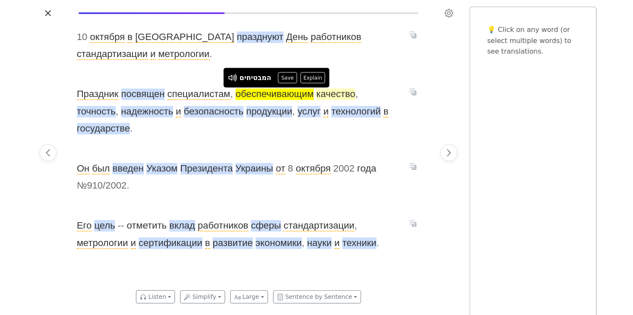
click at [341, 97] on span "качество" at bounding box center [336, 93] width 39 height 11
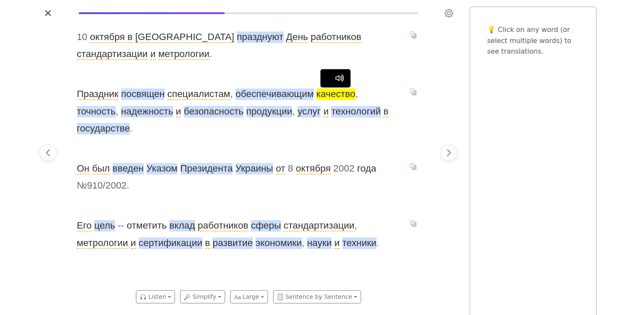
click at [343, 93] on span "качество" at bounding box center [336, 93] width 39 height 11
click at [104, 111] on span "точность" at bounding box center [96, 111] width 39 height 11
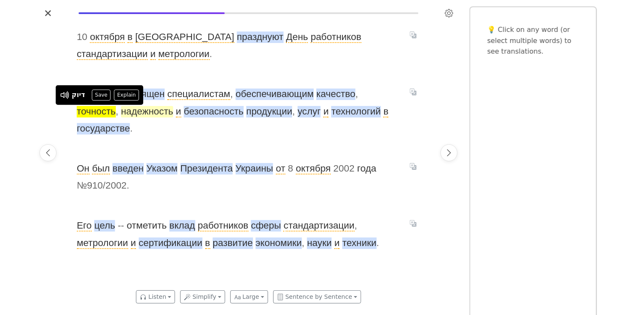
click at [152, 114] on span "надежность" at bounding box center [147, 111] width 52 height 11
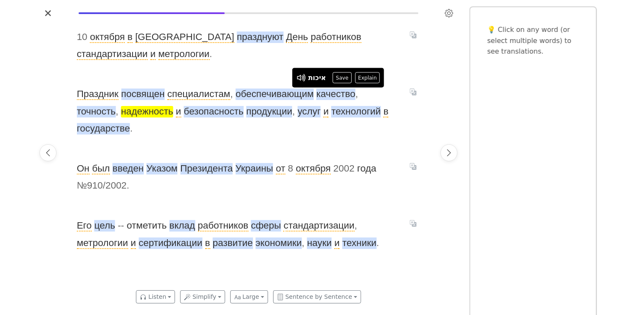
click at [133, 111] on span "надежность" at bounding box center [147, 111] width 52 height 11
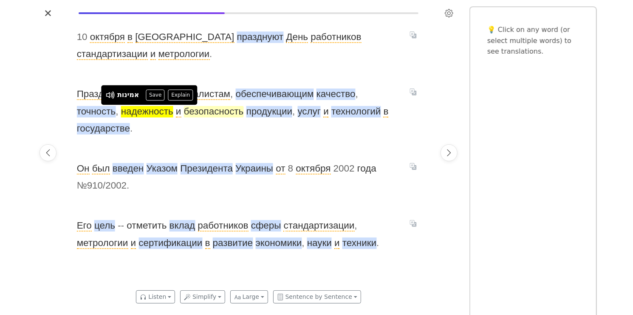
click at [210, 113] on span "безопасность" at bounding box center [214, 111] width 60 height 11
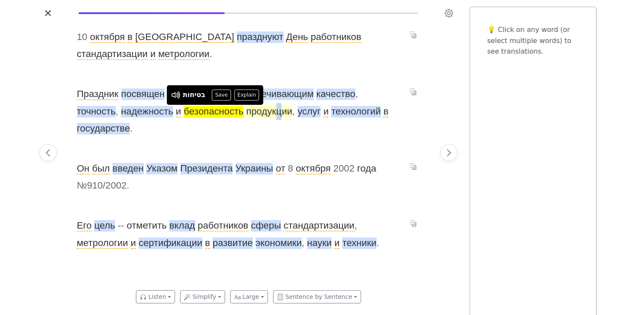
click at [278, 111] on span "продукции" at bounding box center [270, 111] width 46 height 11
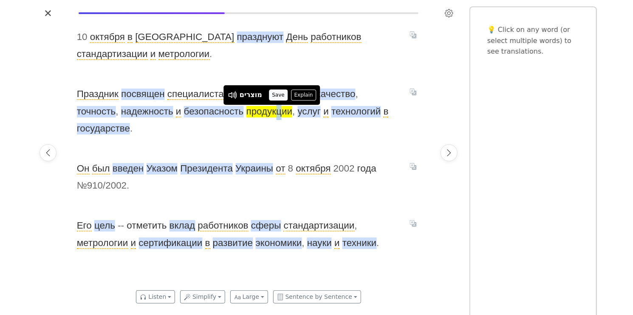
drag, startPoint x: 278, startPoint y: 111, endPoint x: 277, endPoint y: 94, distance: 17.5
click at [277, 94] on button "Save" at bounding box center [278, 94] width 19 height 11
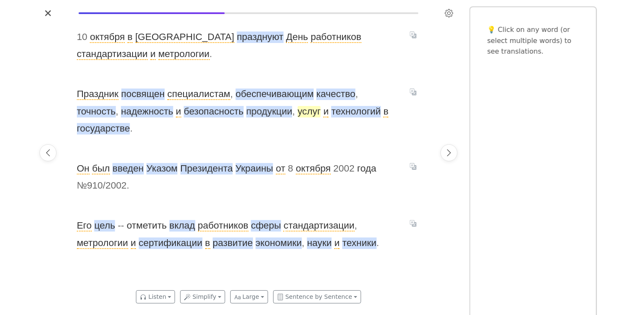
click at [307, 115] on span "услуг" at bounding box center [309, 111] width 23 height 11
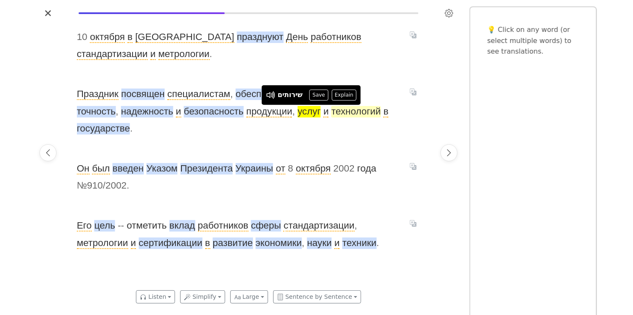
click at [363, 115] on span "технологий" at bounding box center [356, 111] width 49 height 11
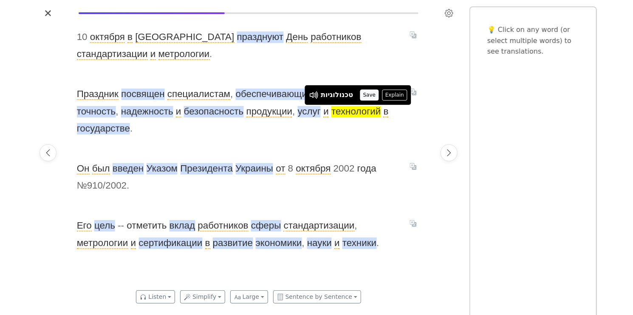
click at [362, 96] on button "Save" at bounding box center [369, 94] width 19 height 11
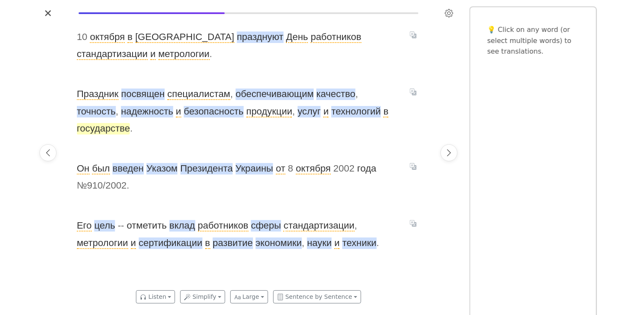
click at [111, 133] on span "государстве" at bounding box center [103, 128] width 53 height 11
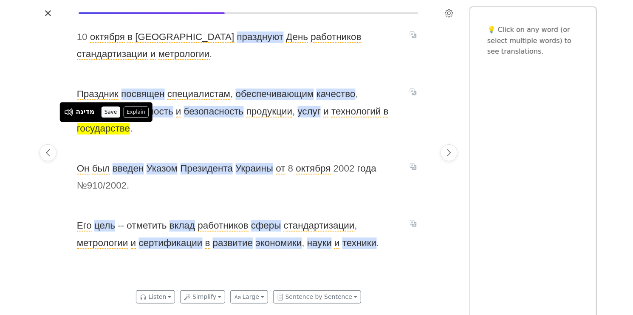
click at [114, 112] on button "Save" at bounding box center [110, 111] width 19 height 11
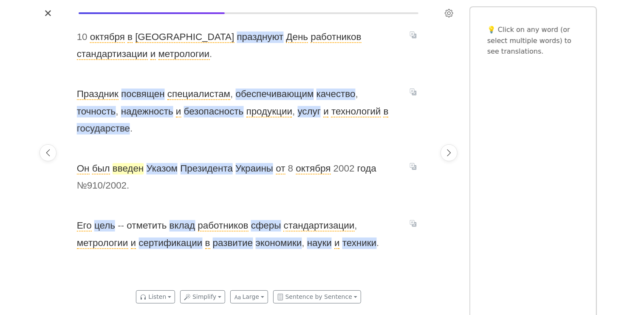
click at [133, 170] on span "введен" at bounding box center [128, 168] width 31 height 11
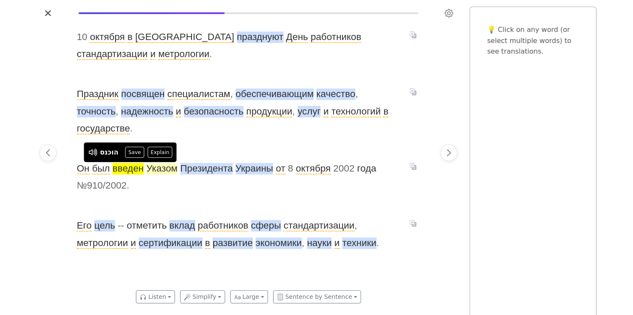
click at [167, 168] on span "Указом" at bounding box center [162, 168] width 31 height 11
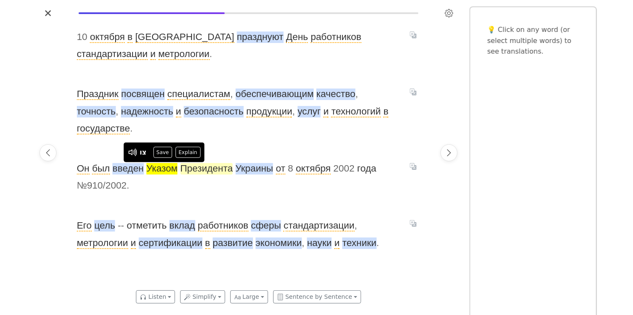
click at [210, 168] on span "Президента" at bounding box center [207, 168] width 53 height 11
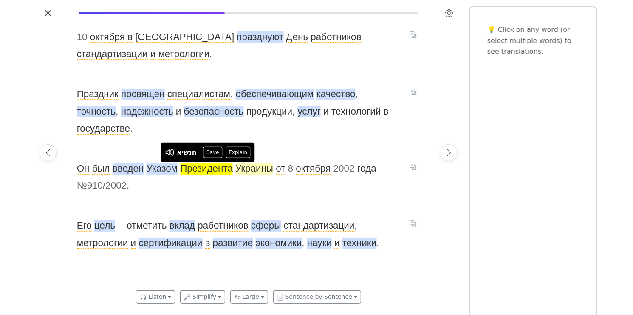
click at [263, 167] on span "Украины" at bounding box center [255, 168] width 38 height 11
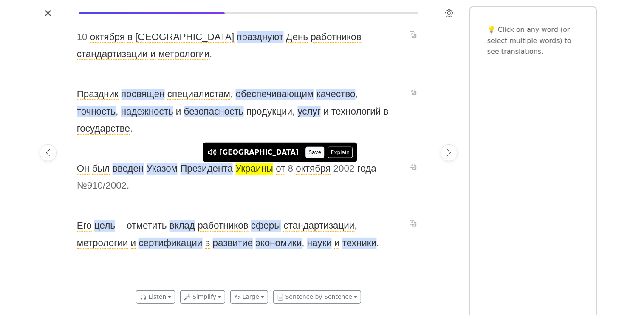
click at [306, 156] on button "Save" at bounding box center [315, 152] width 19 height 11
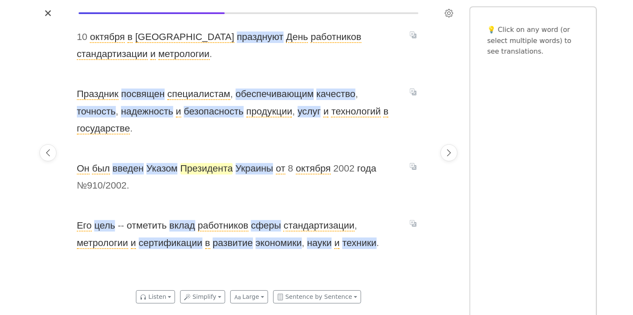
click at [208, 170] on span "Президента" at bounding box center [207, 168] width 53 height 11
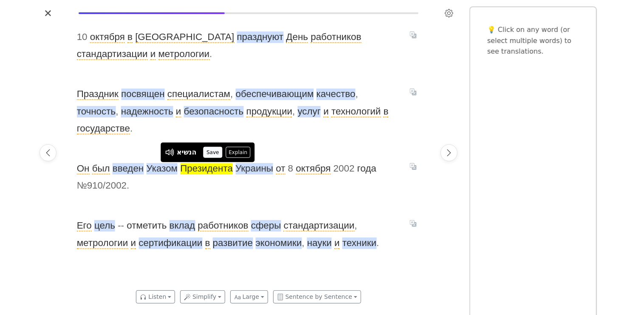
click at [215, 153] on button "Save" at bounding box center [213, 152] width 19 height 11
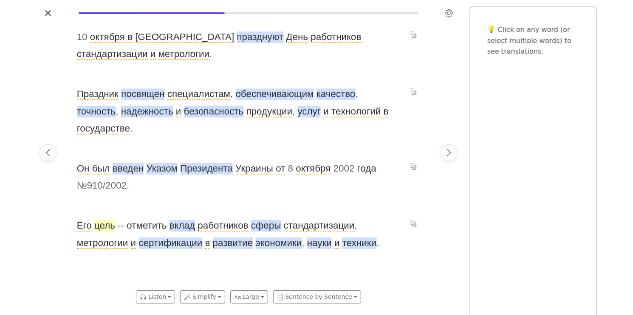
click at [109, 227] on span "цель" at bounding box center [104, 225] width 21 height 11
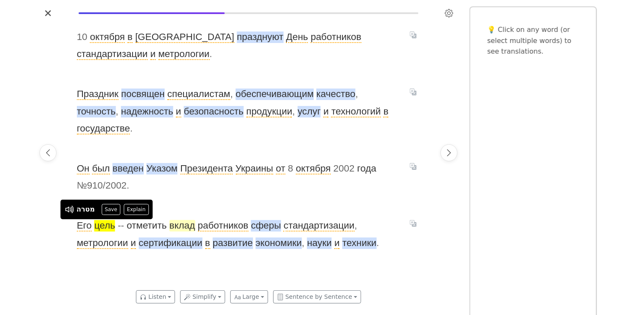
click at [183, 230] on span "вклад" at bounding box center [183, 225] width 26 height 11
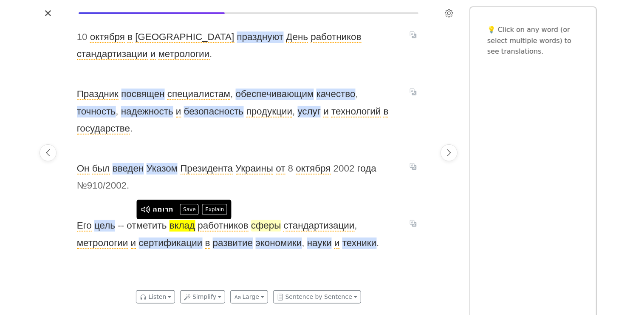
click at [265, 225] on span "сферы" at bounding box center [266, 225] width 30 height 11
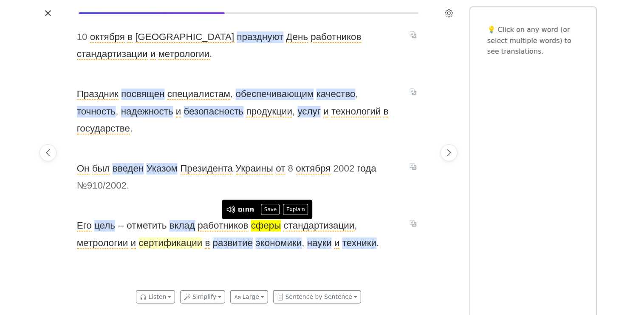
click at [175, 241] on span "сертификации" at bounding box center [171, 242] width 64 height 11
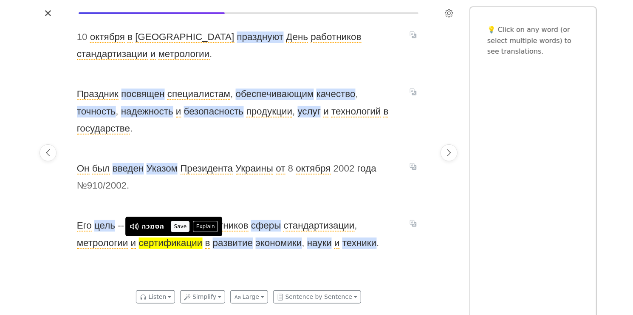
click at [183, 222] on button "Save" at bounding box center [180, 226] width 19 height 11
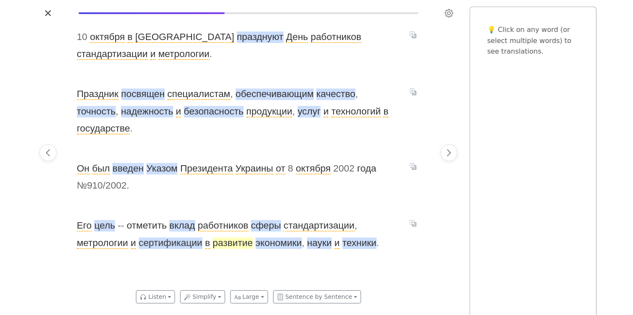
click at [239, 245] on span "развитие" at bounding box center [233, 242] width 40 height 11
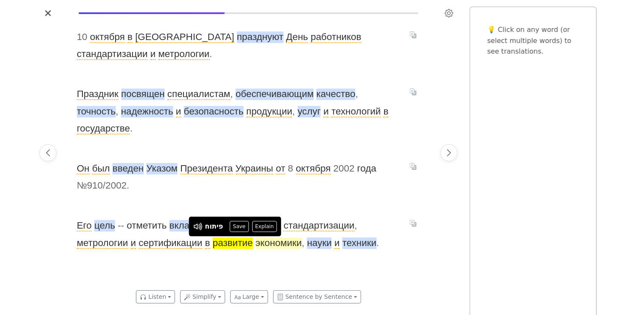
click at [283, 241] on span "экономики" at bounding box center [279, 242] width 46 height 11
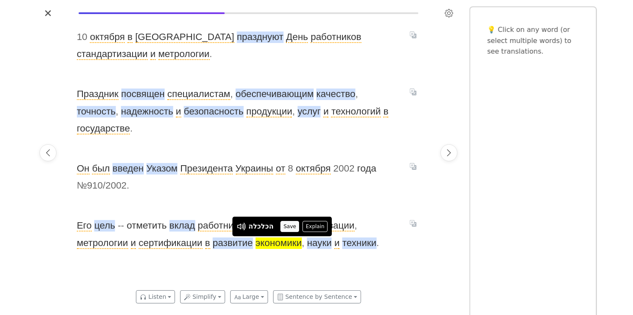
click at [291, 227] on button "Save" at bounding box center [290, 226] width 19 height 11
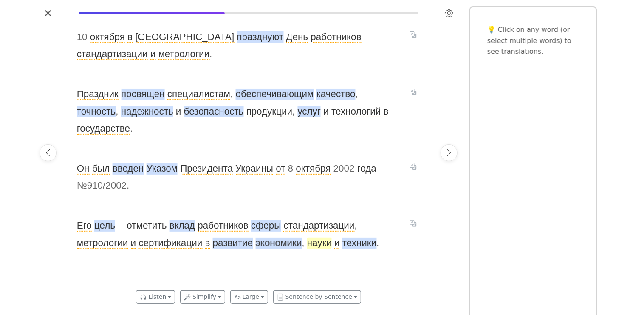
click at [315, 246] on span "науки" at bounding box center [319, 242] width 25 height 11
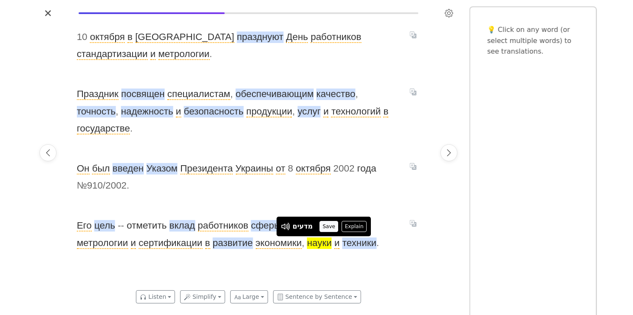
click at [329, 227] on button "Save" at bounding box center [329, 226] width 19 height 11
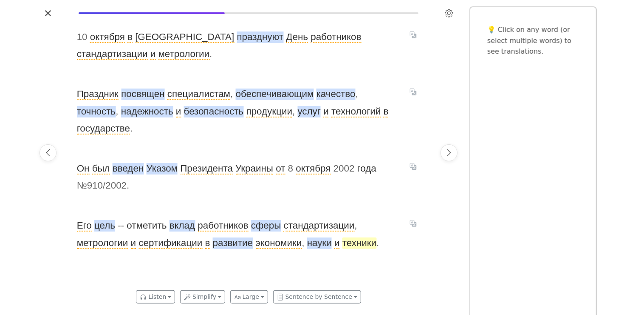
click at [359, 248] on span "техники" at bounding box center [360, 242] width 34 height 11
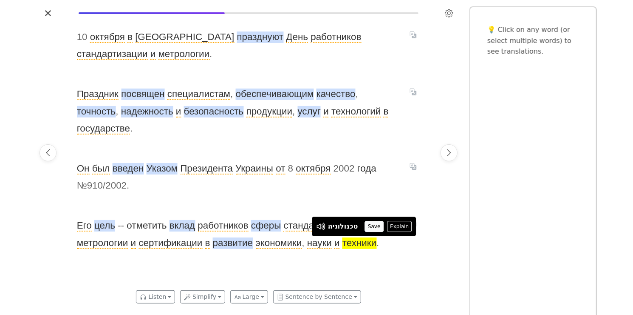
click at [372, 226] on button "Save" at bounding box center [374, 226] width 19 height 11
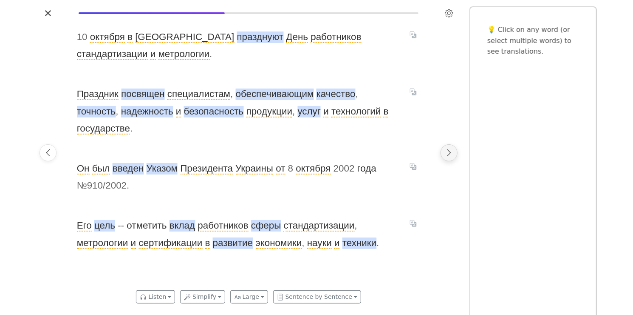
click at [451, 153] on icon "Next page" at bounding box center [450, 152] width 4 height 7
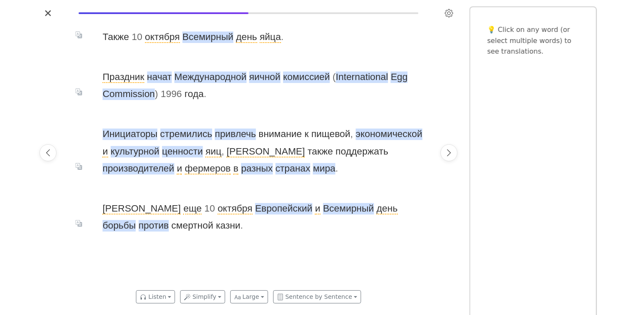
scroll to position [0, 2523]
